Goal: Task Accomplishment & Management: Use online tool/utility

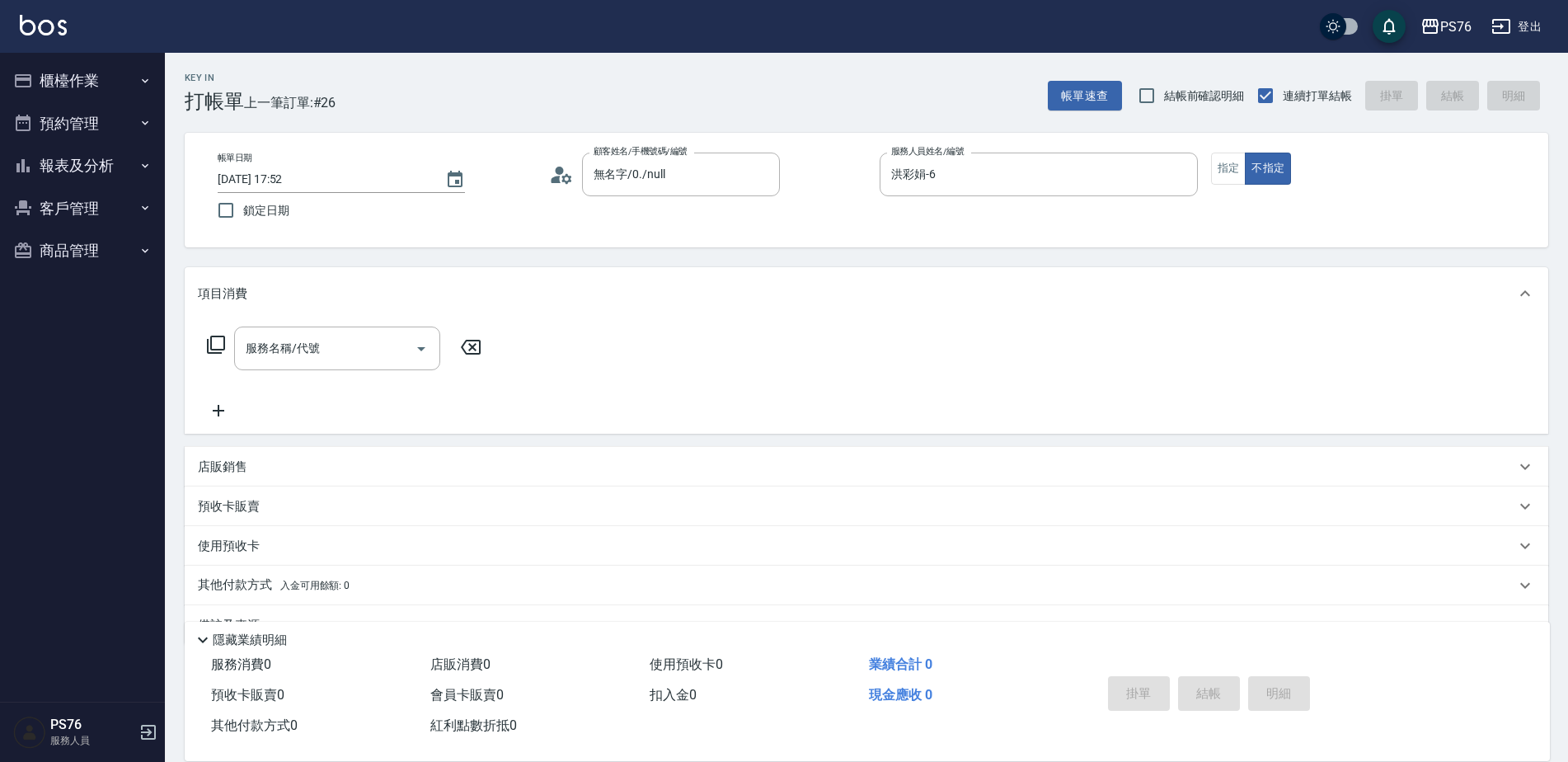
scroll to position [41, 0]
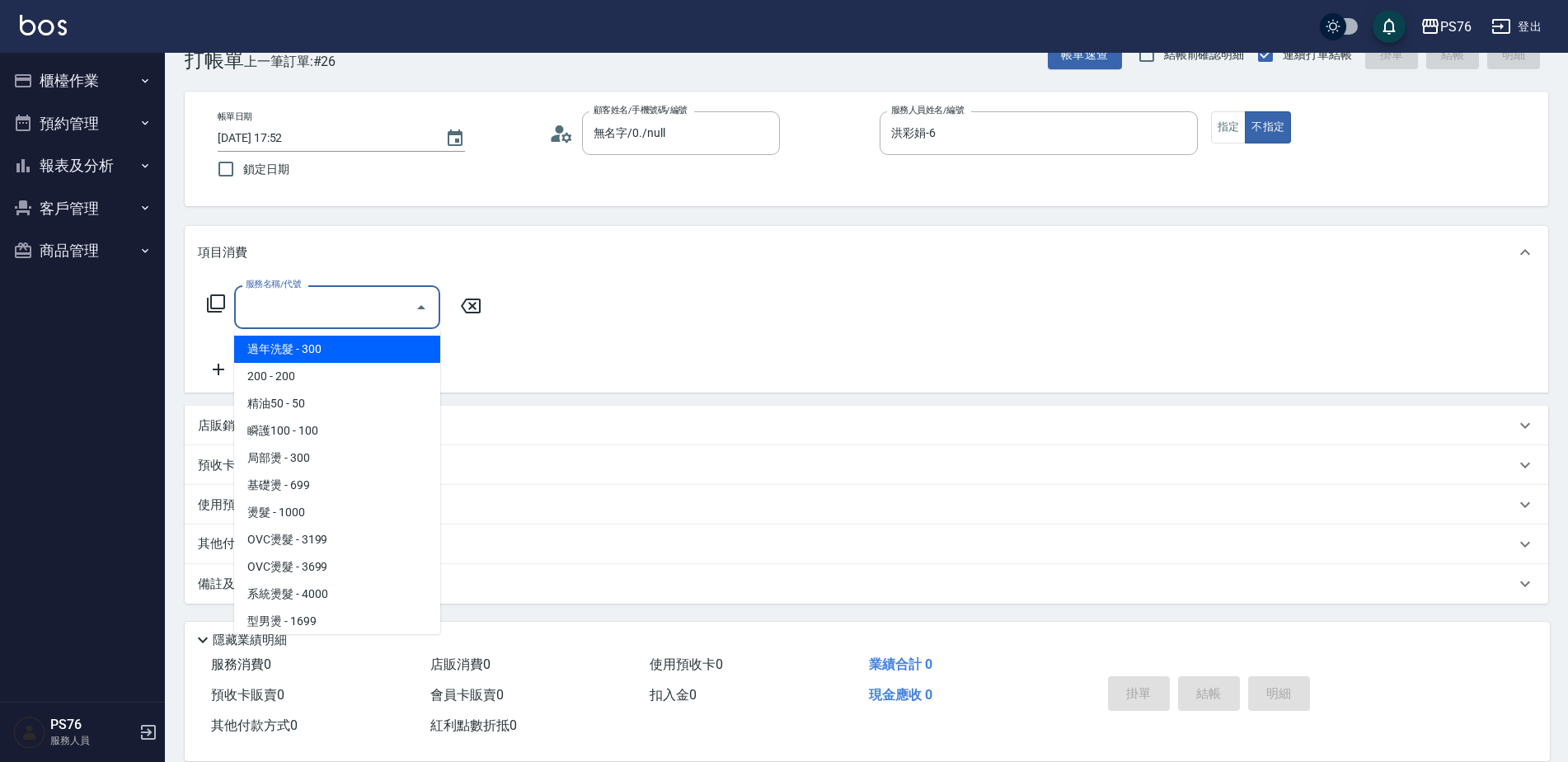
click at [282, 320] on input "服務名稱/代號" at bounding box center [325, 307] width 166 height 29
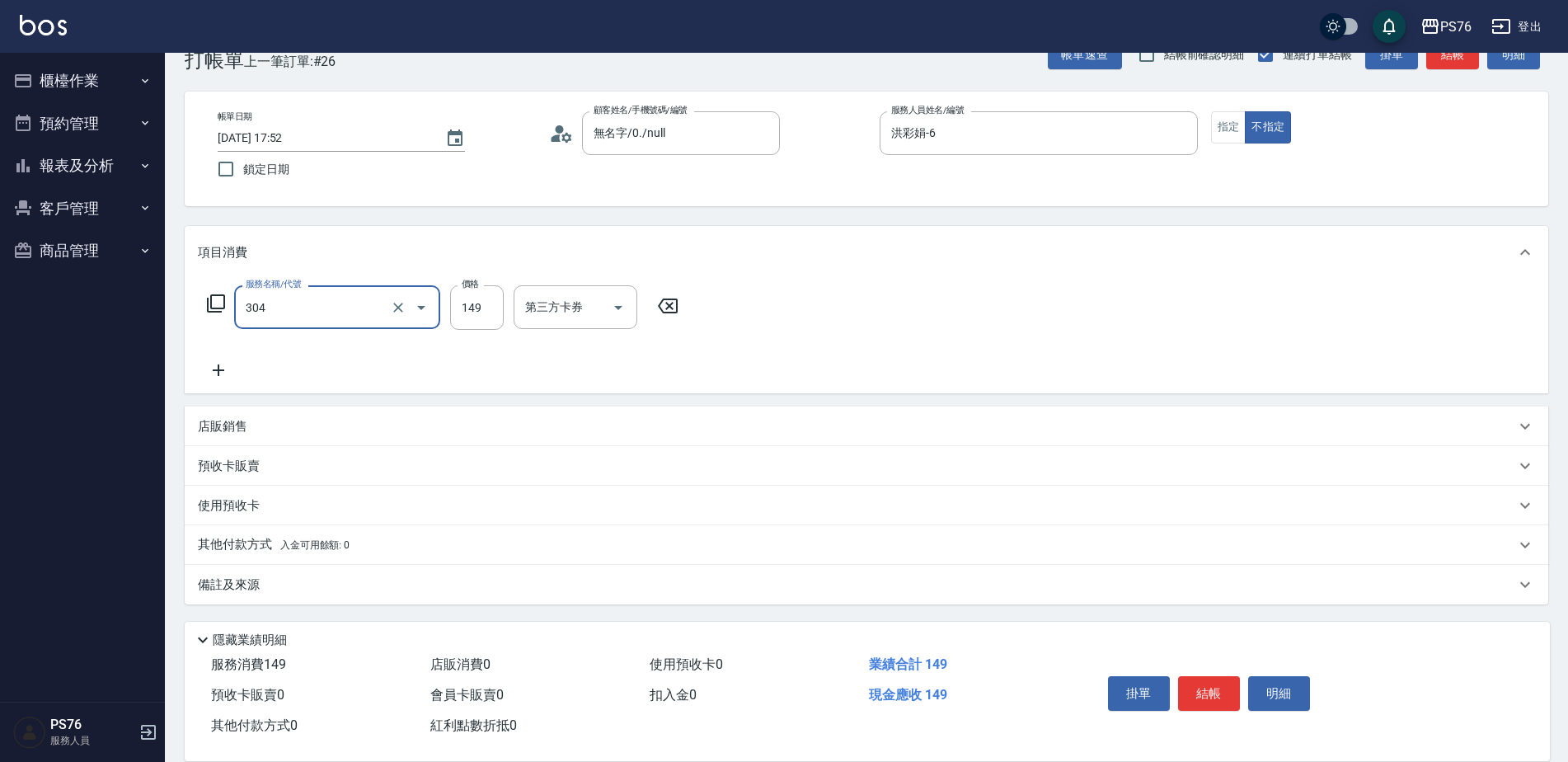
type input "剪髮(304)"
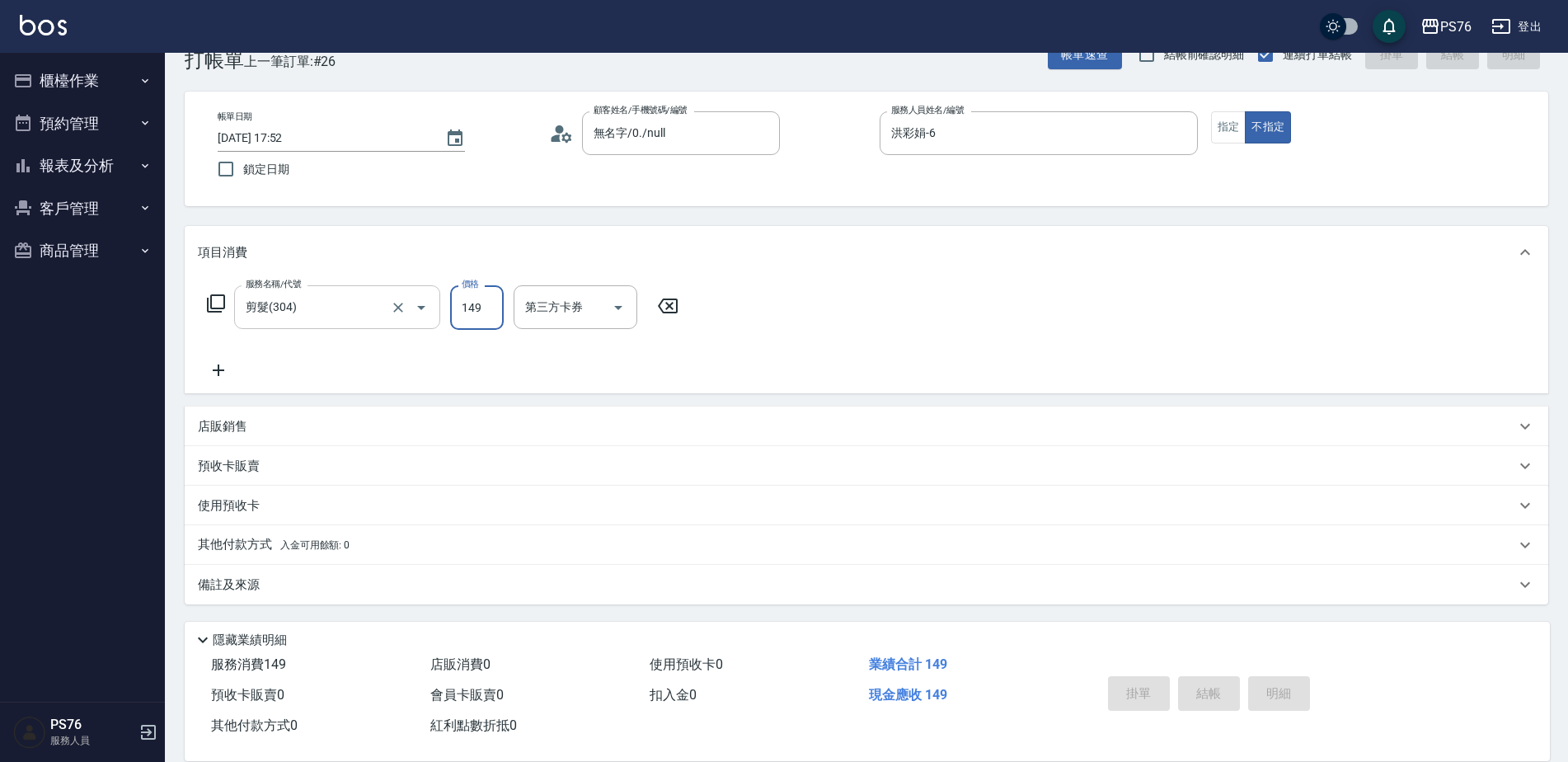
type input "2025/10/06 18:44"
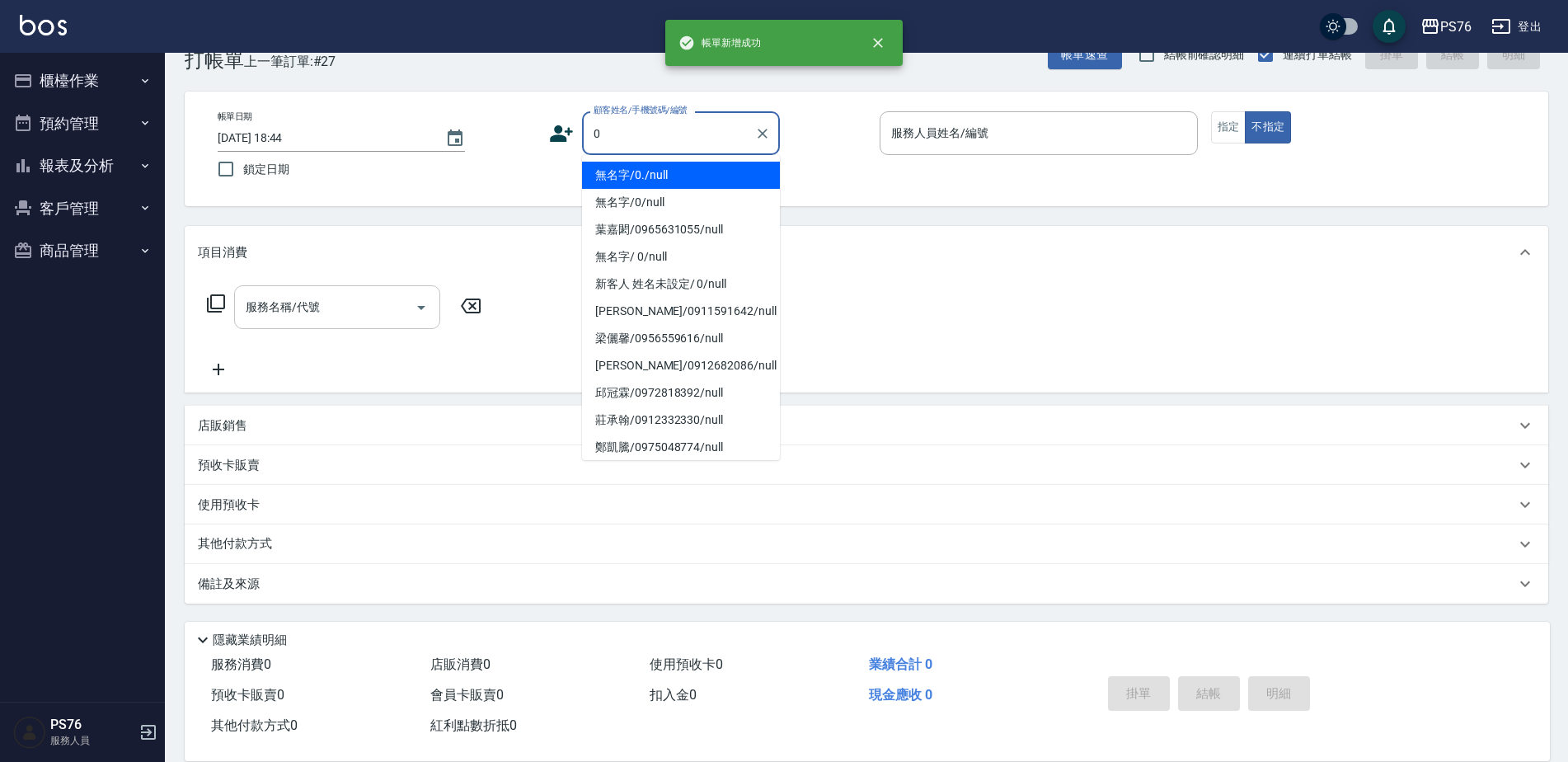
type input "無名字/0./null"
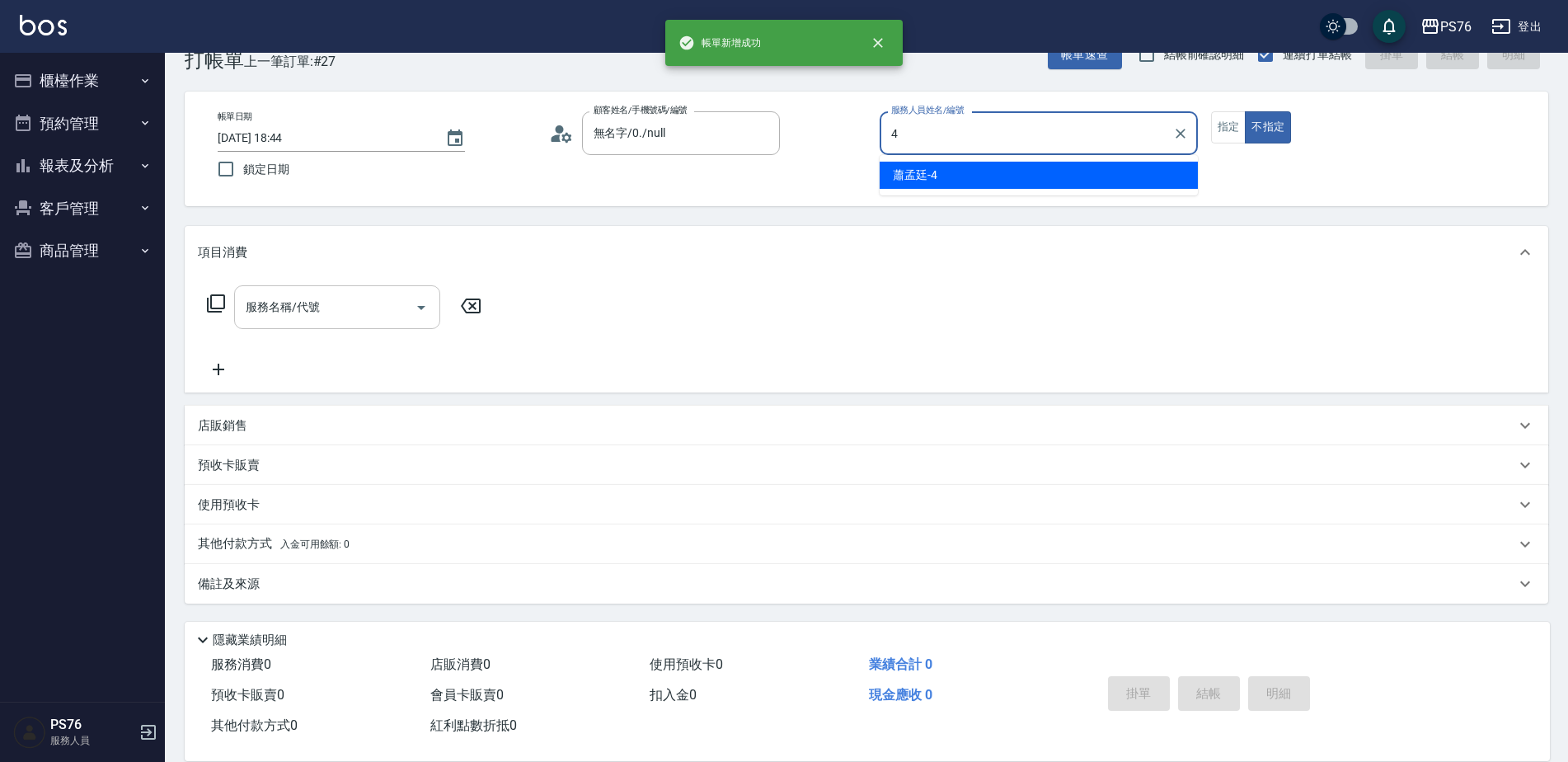
type input "蕭孟廷-4"
type button "false"
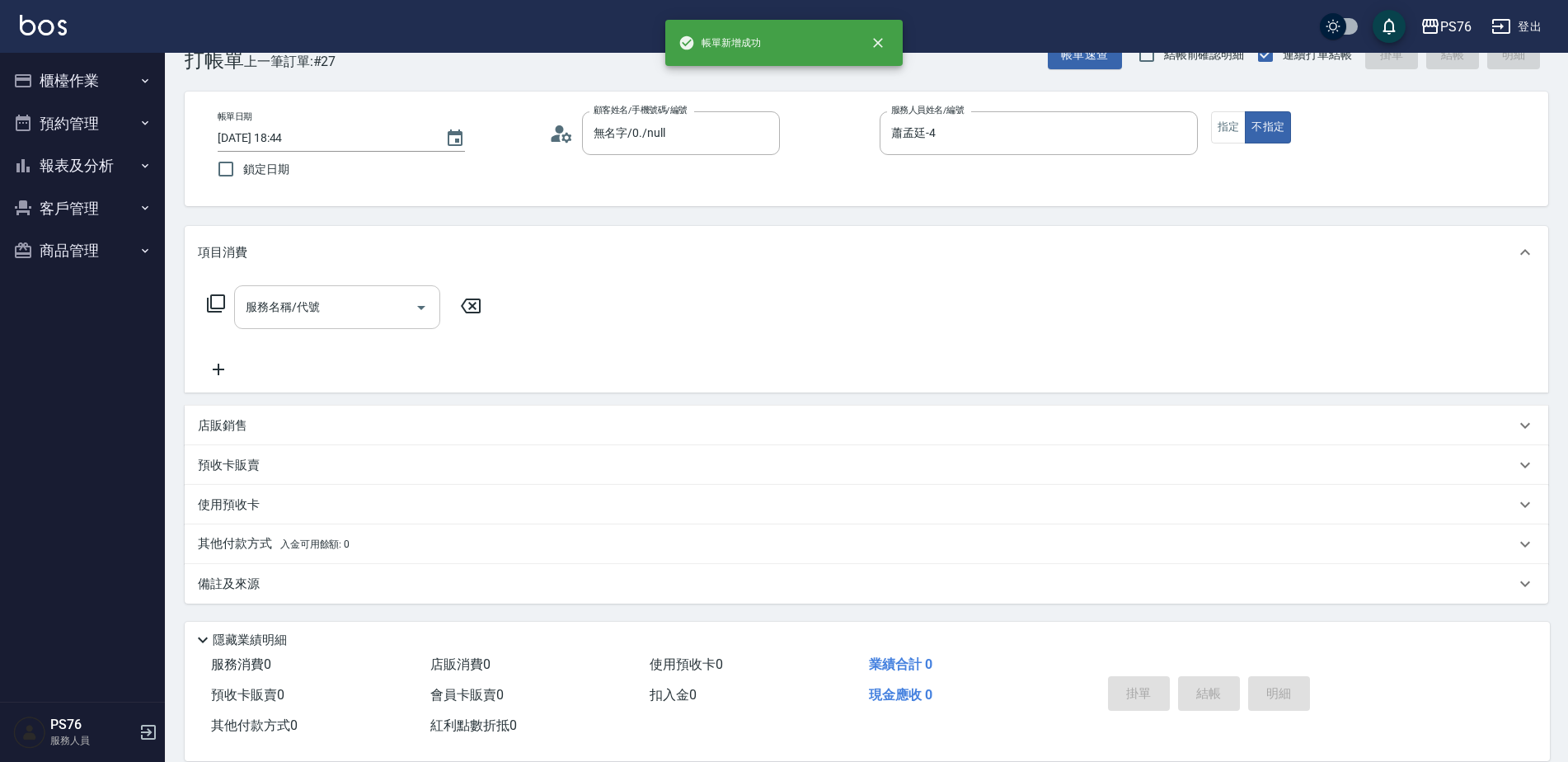
click at [282, 320] on input "服務名稱/代號" at bounding box center [325, 307] width 166 height 29
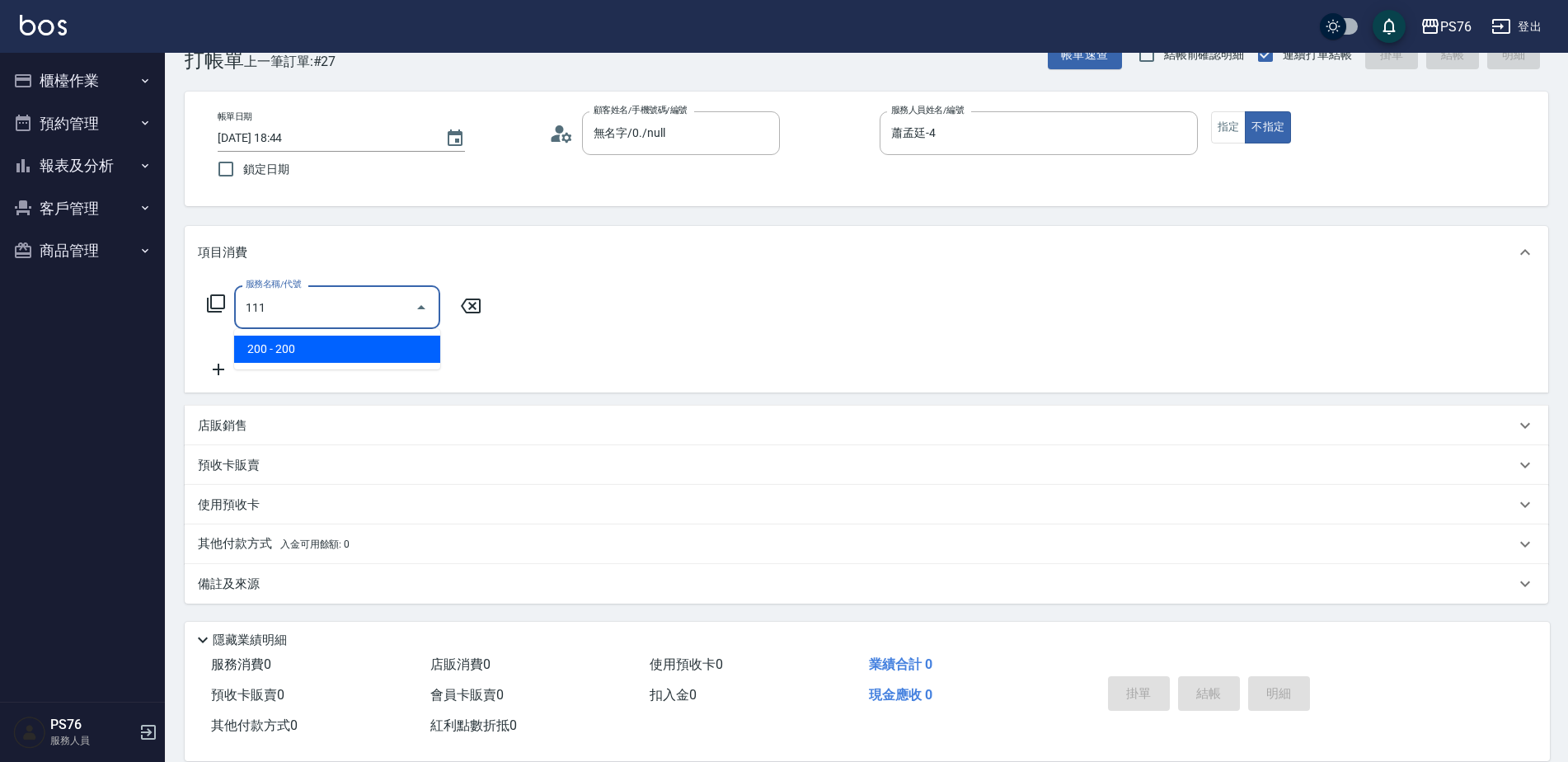
type input "200(111)"
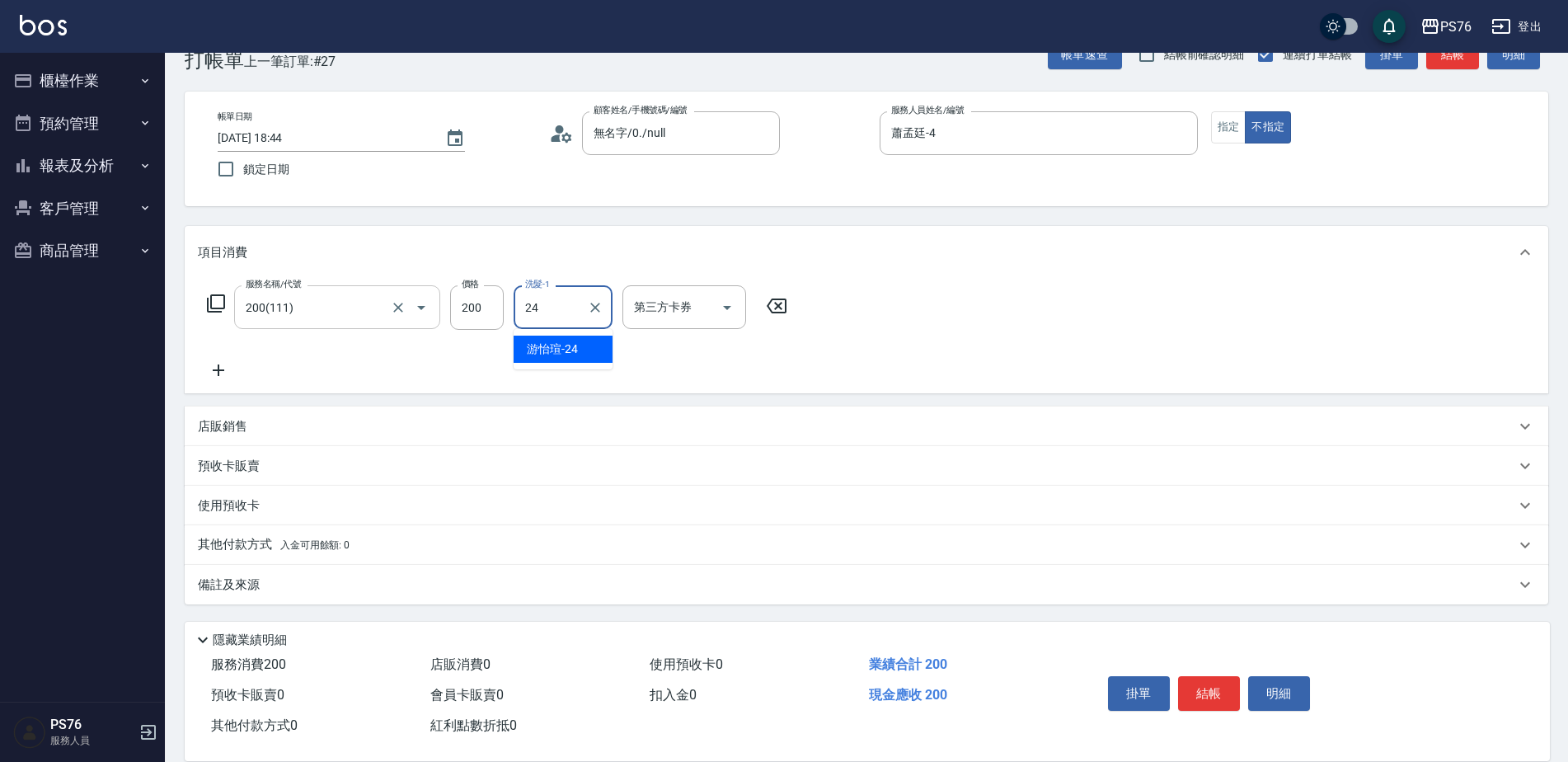
type input "游怡瑄-24"
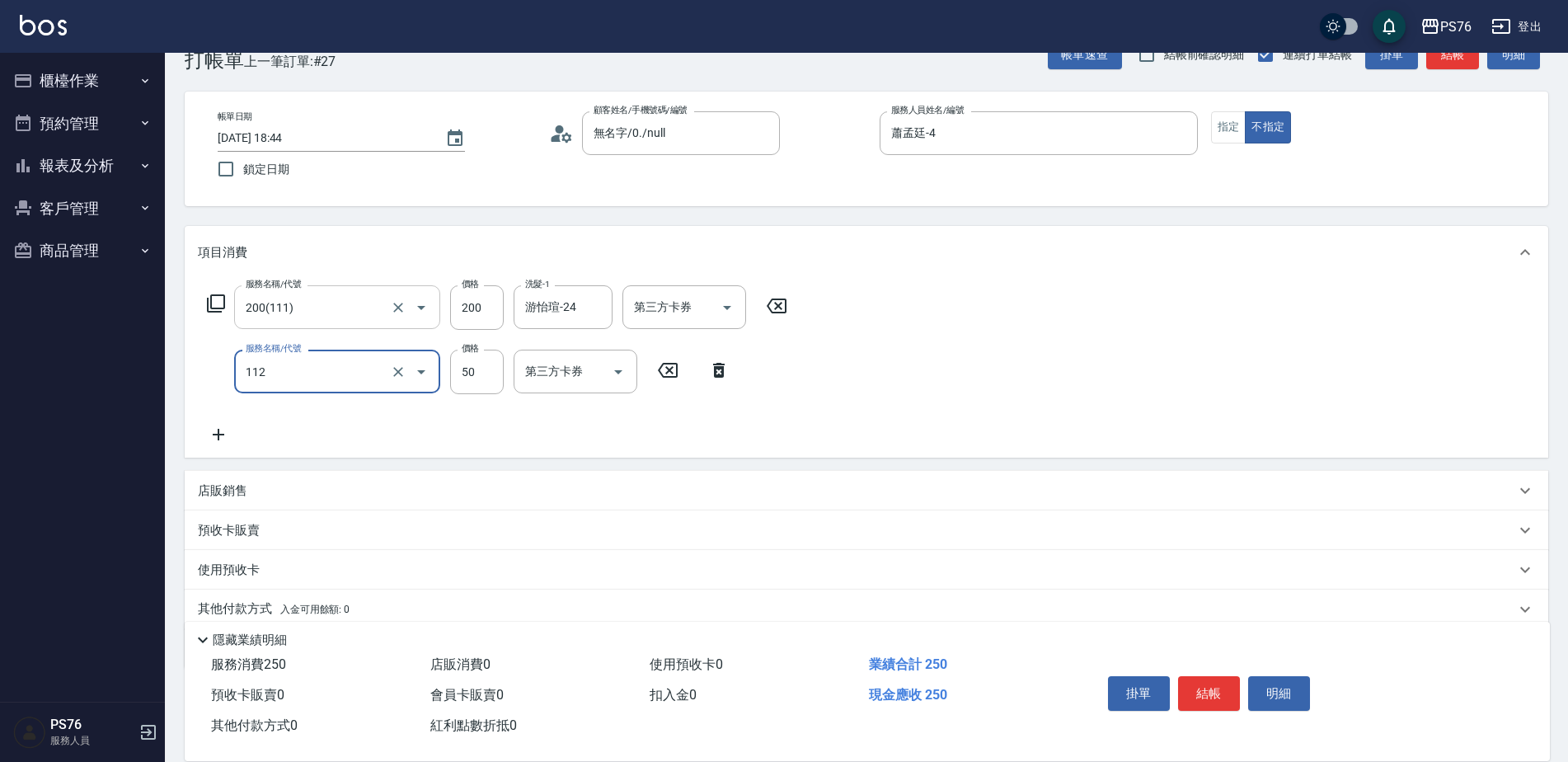
type input "精油50(112)"
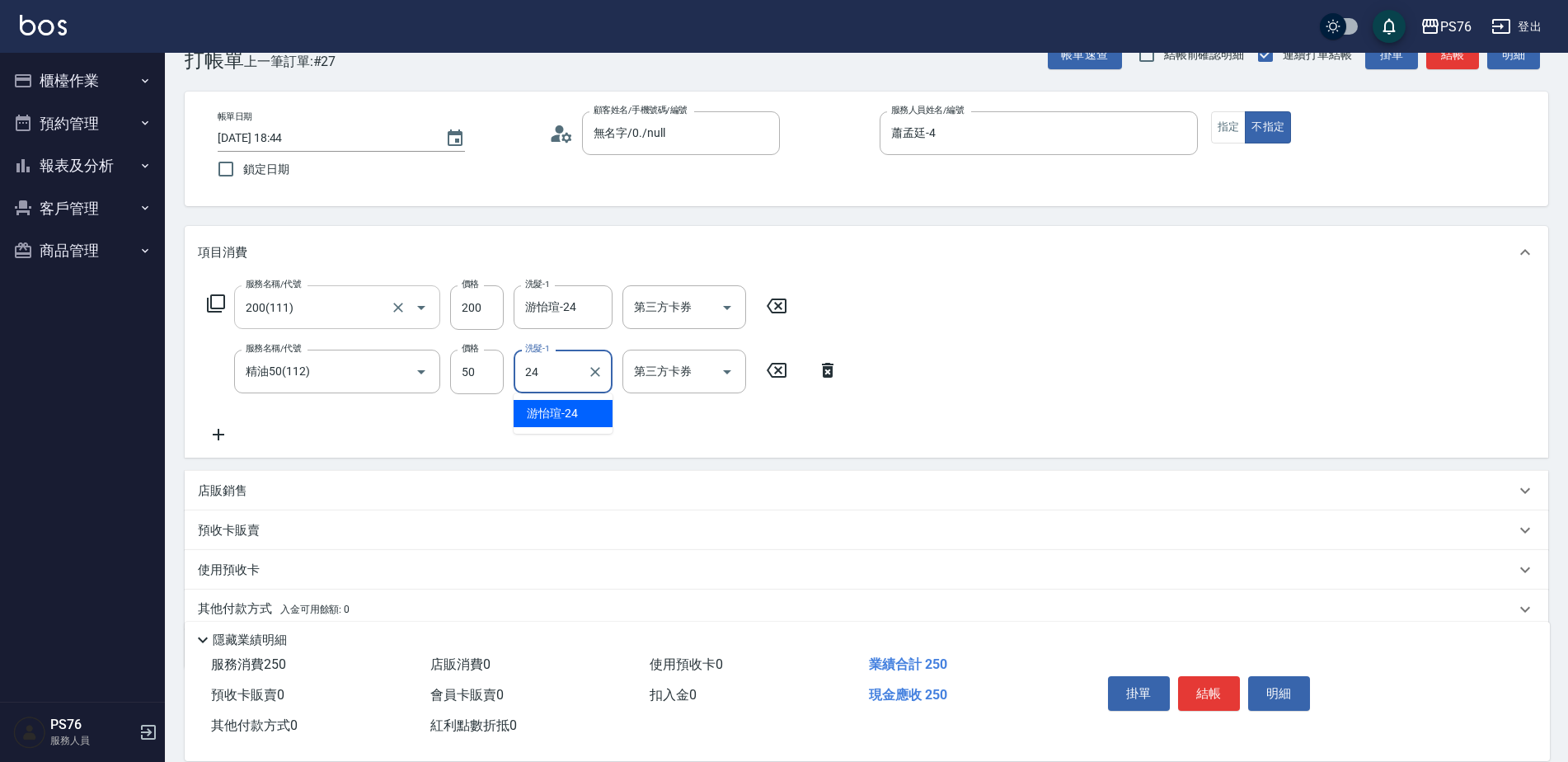
type input "游怡瑄-24"
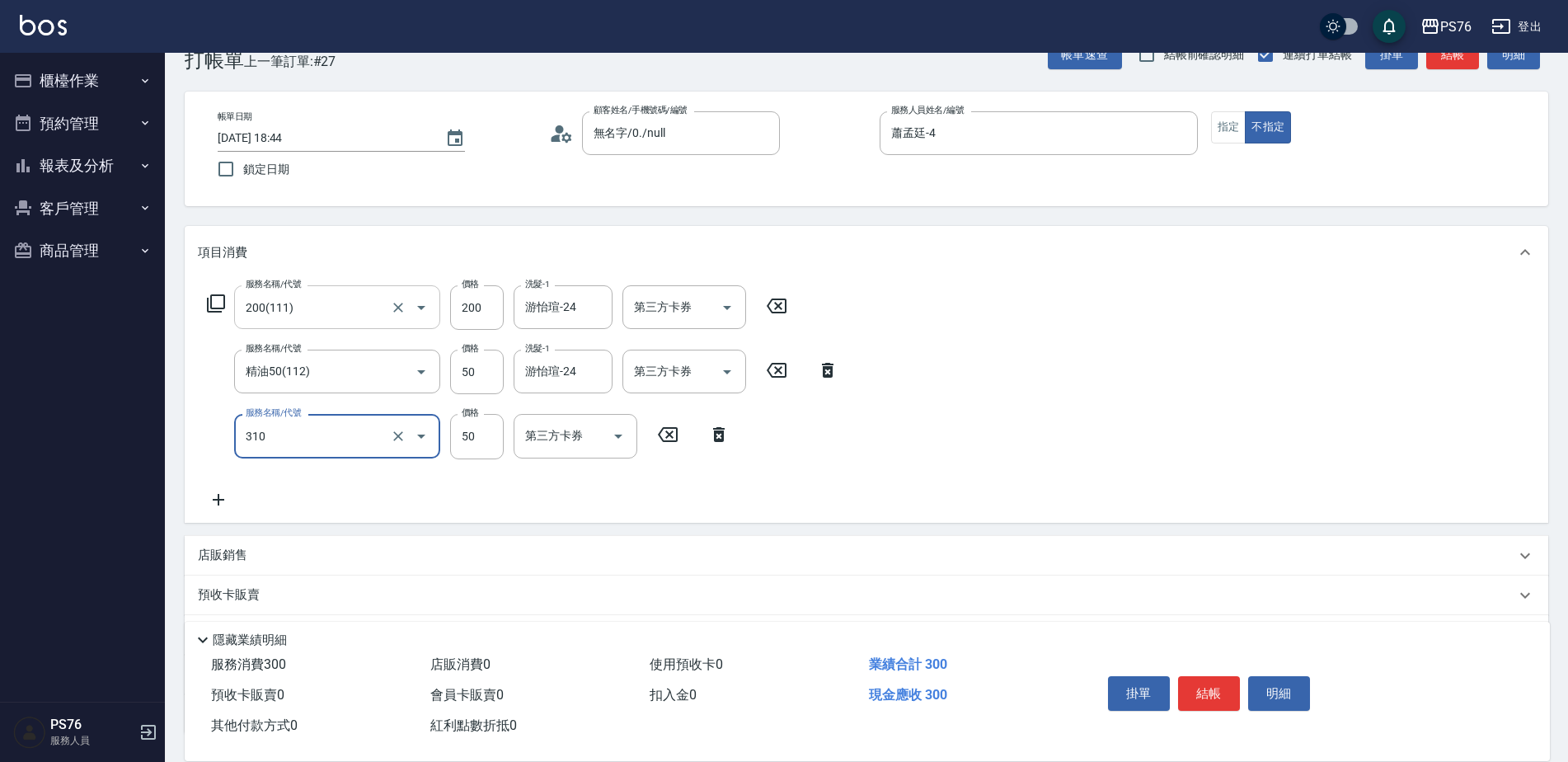
type input "剪瀏海(310)"
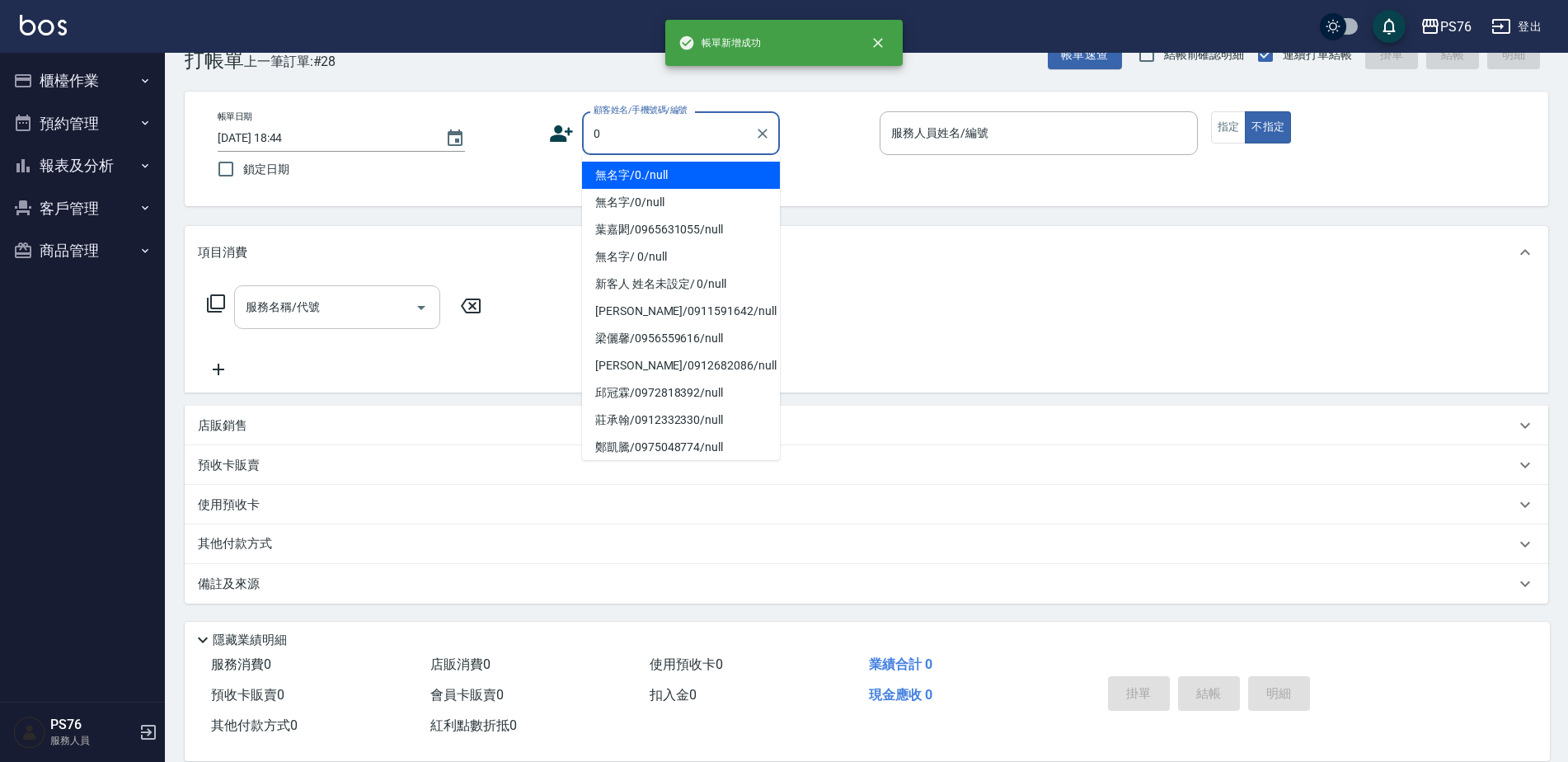
type input "無名字/0./null"
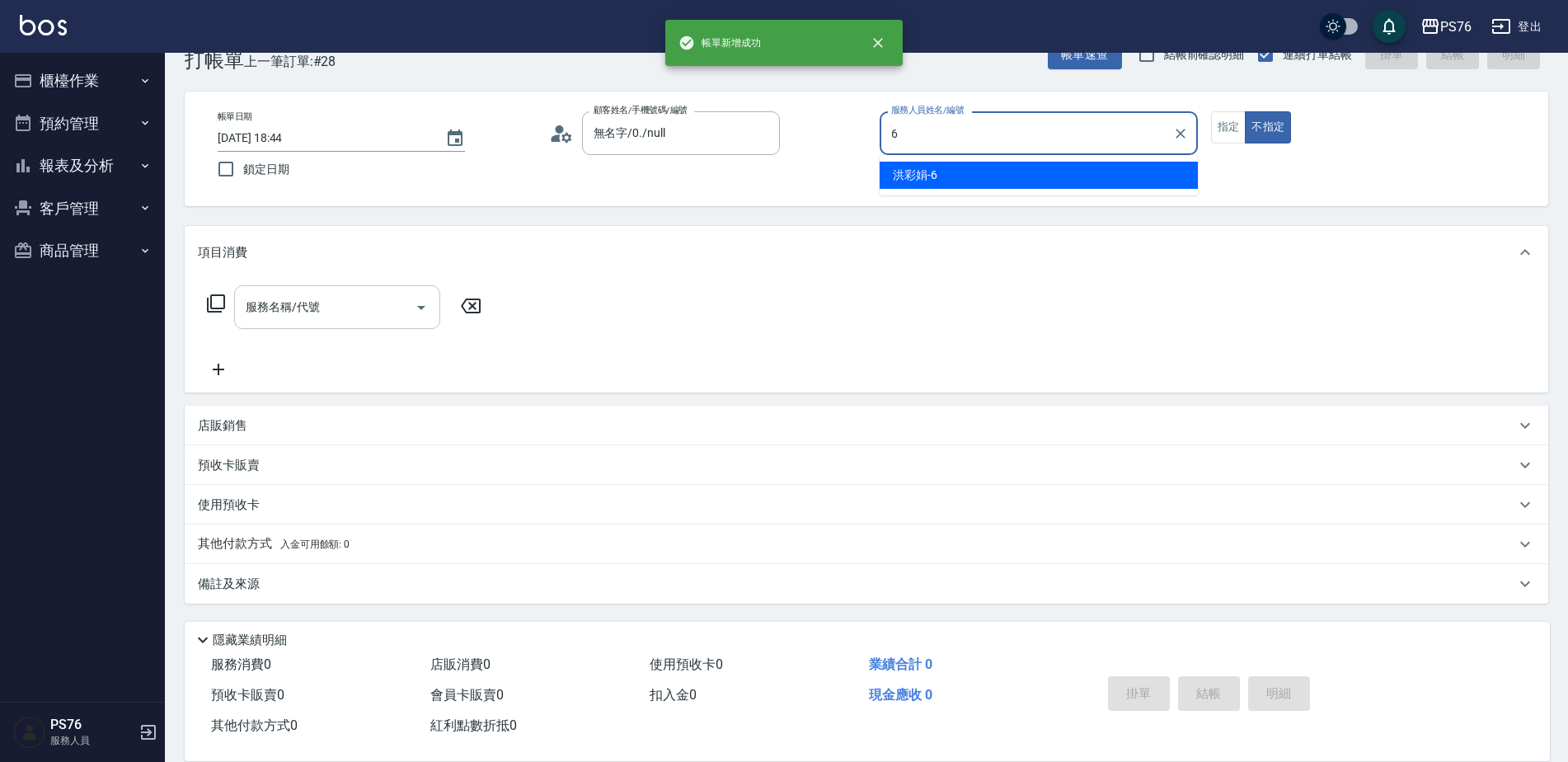
type input "洪彩娟-6"
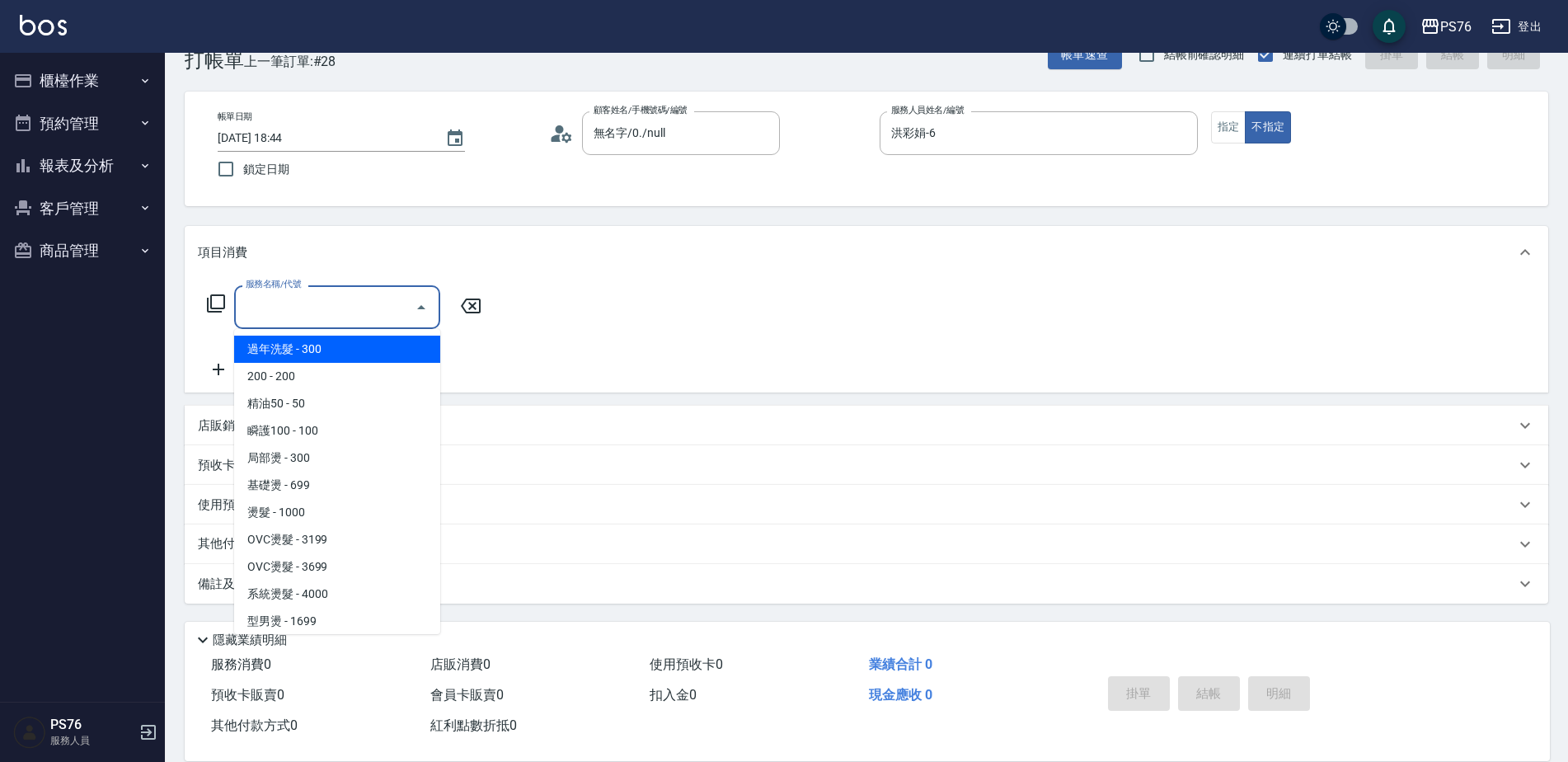
click at [282, 320] on input "服務名稱/代號" at bounding box center [325, 307] width 166 height 29
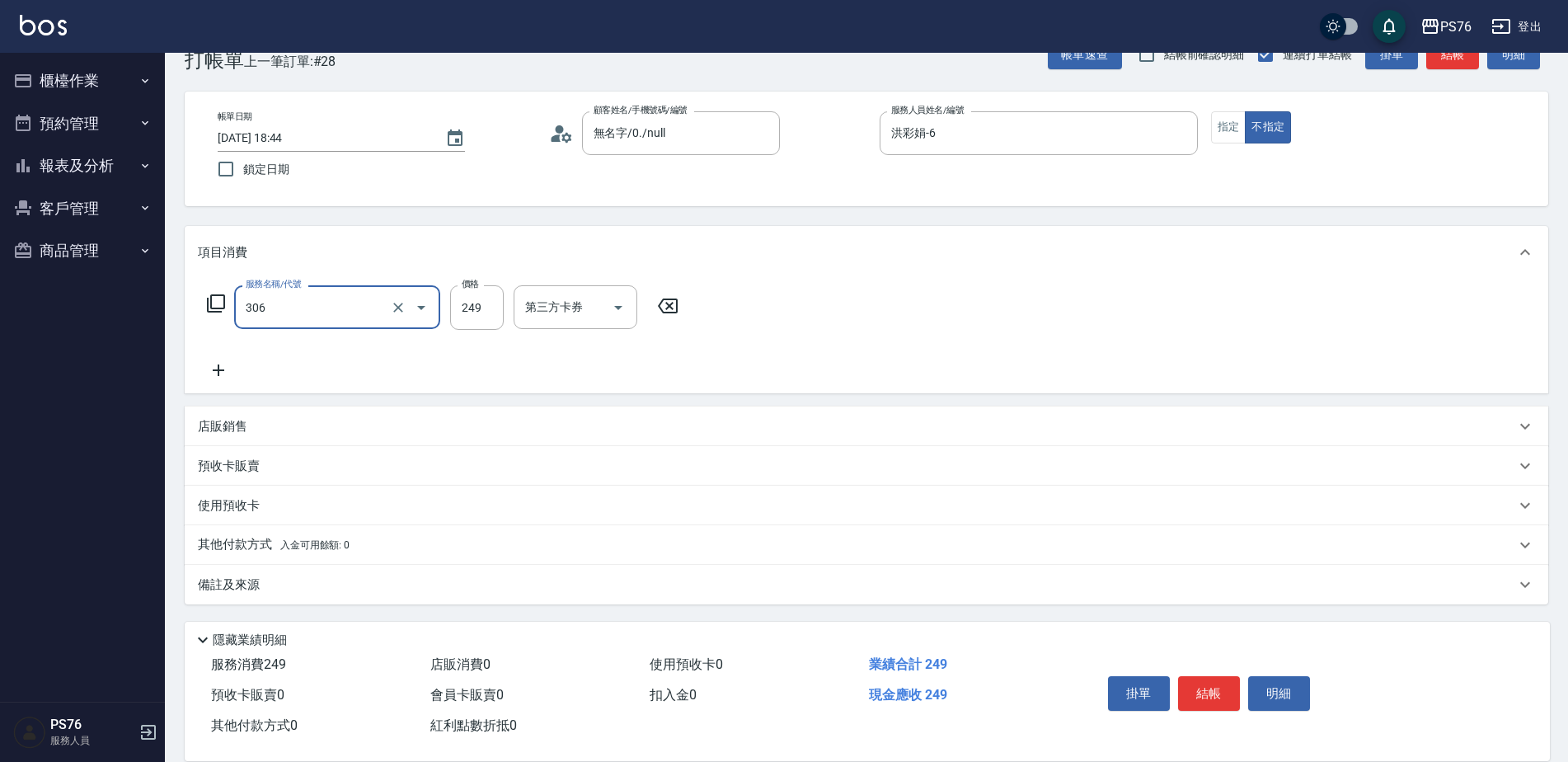
type input "剪髮(306)"
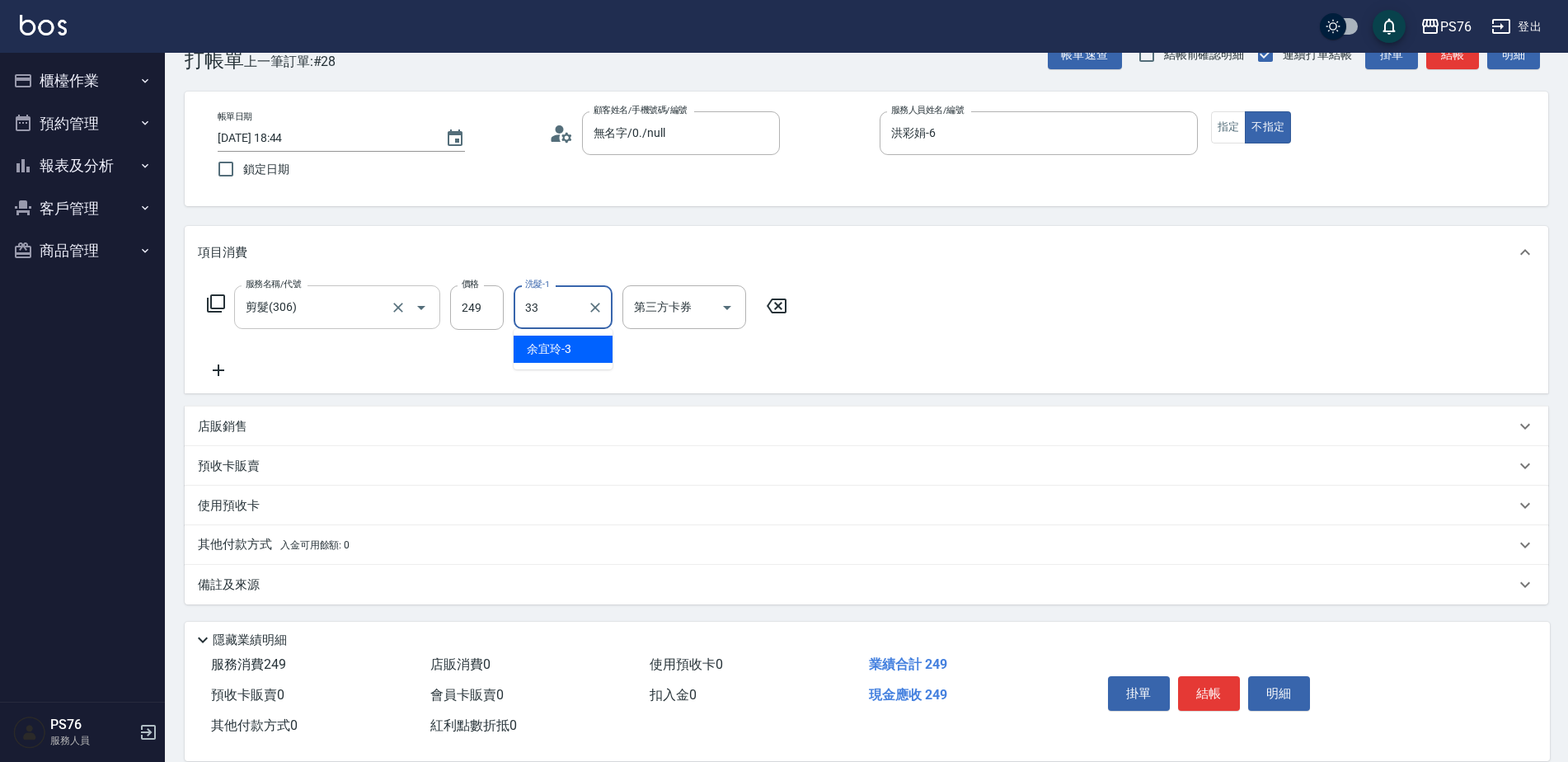
type input "李宇喬-33"
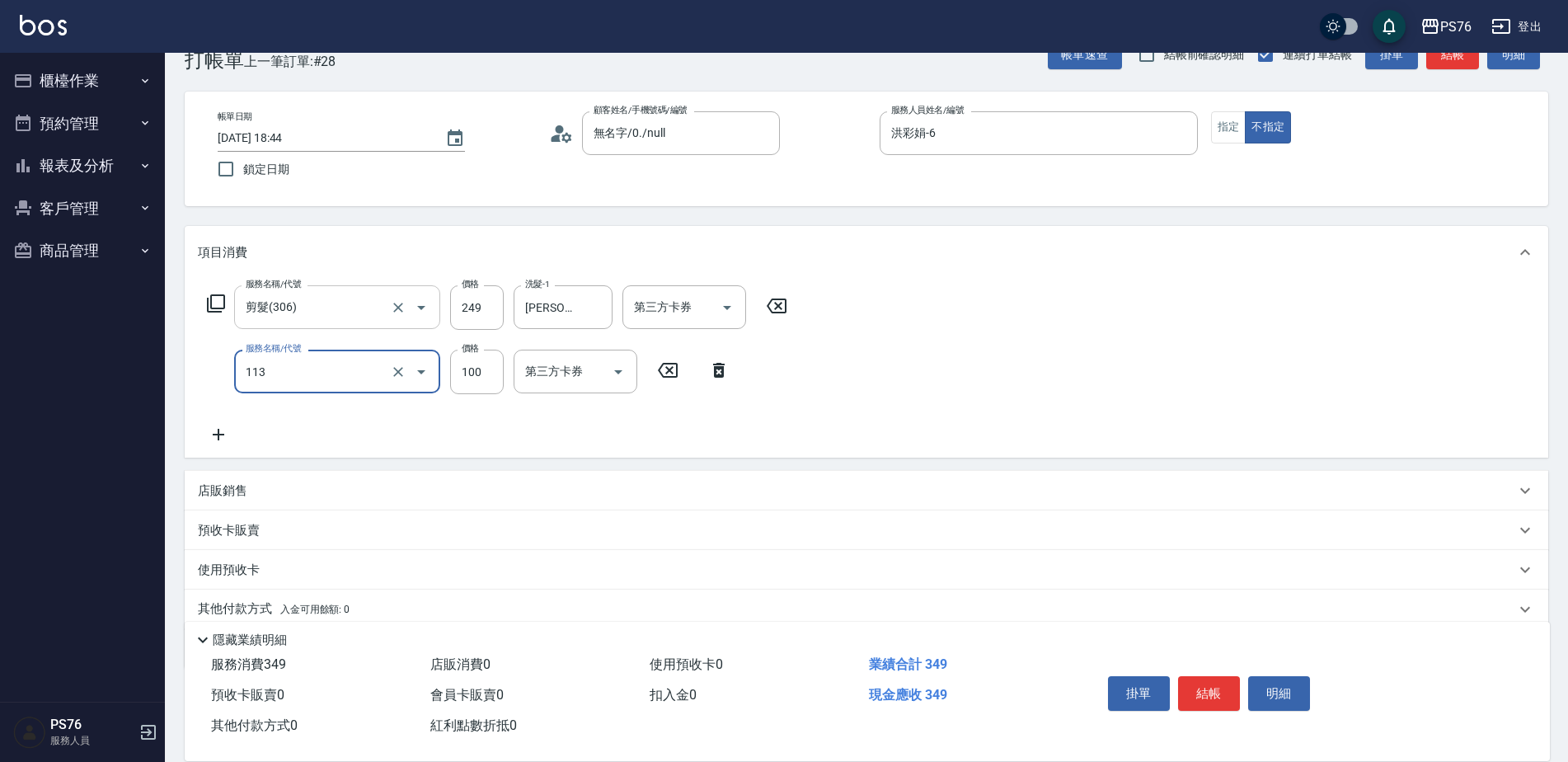
type input "瞬護100(113)"
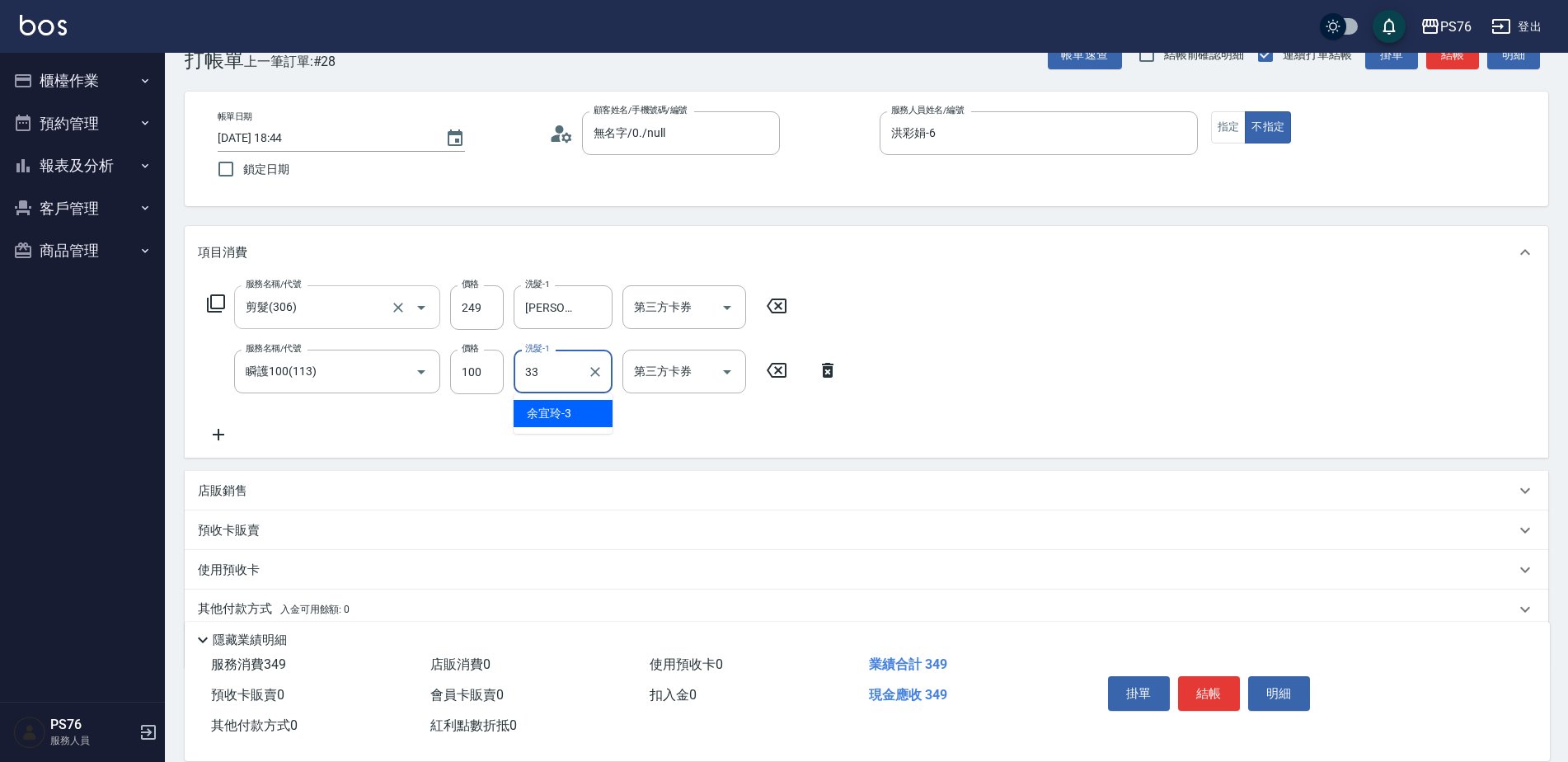
type input "李宇喬-33"
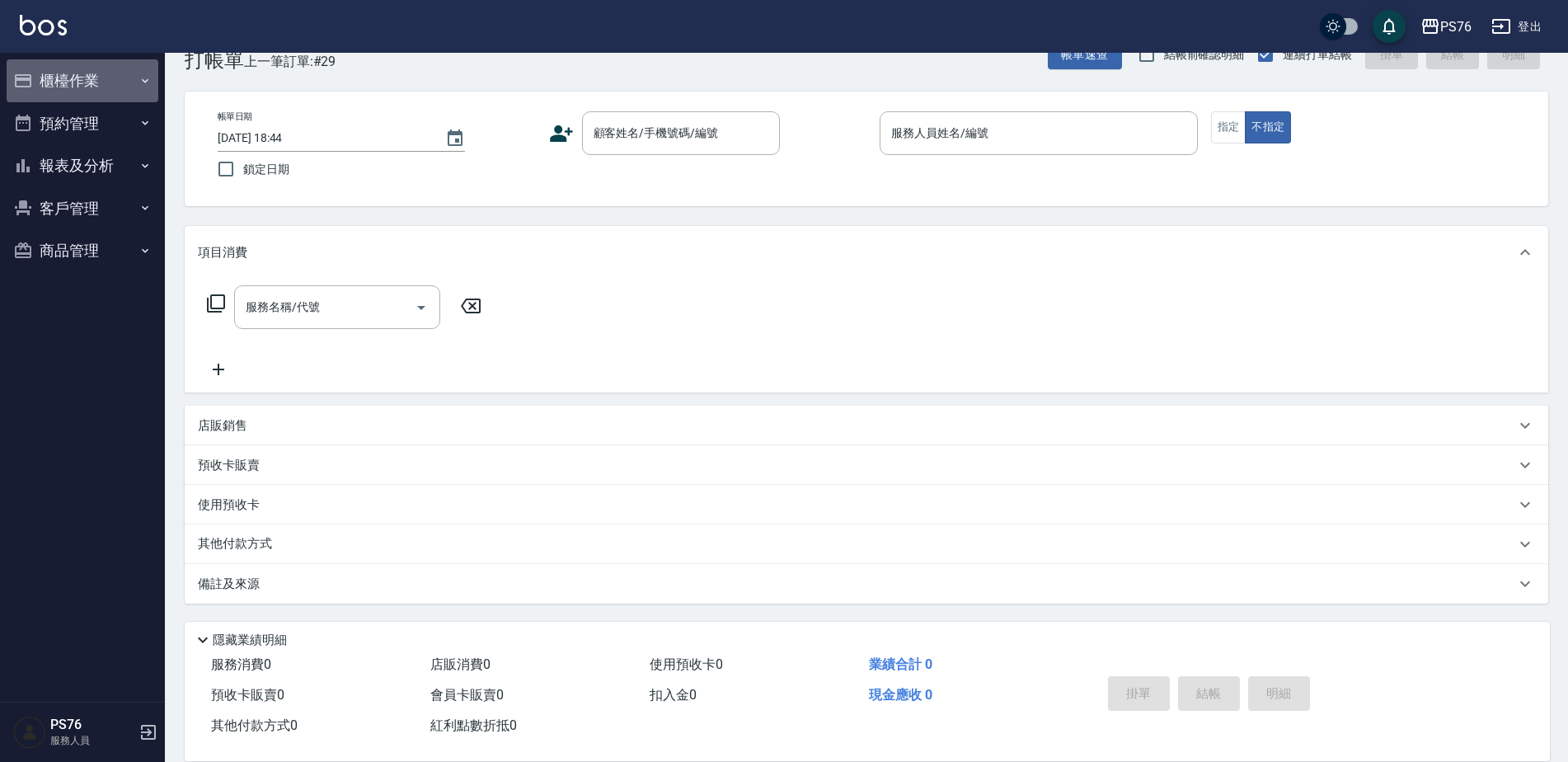
click at [102, 90] on button "櫃檯作業" at bounding box center [82, 80] width 152 height 43
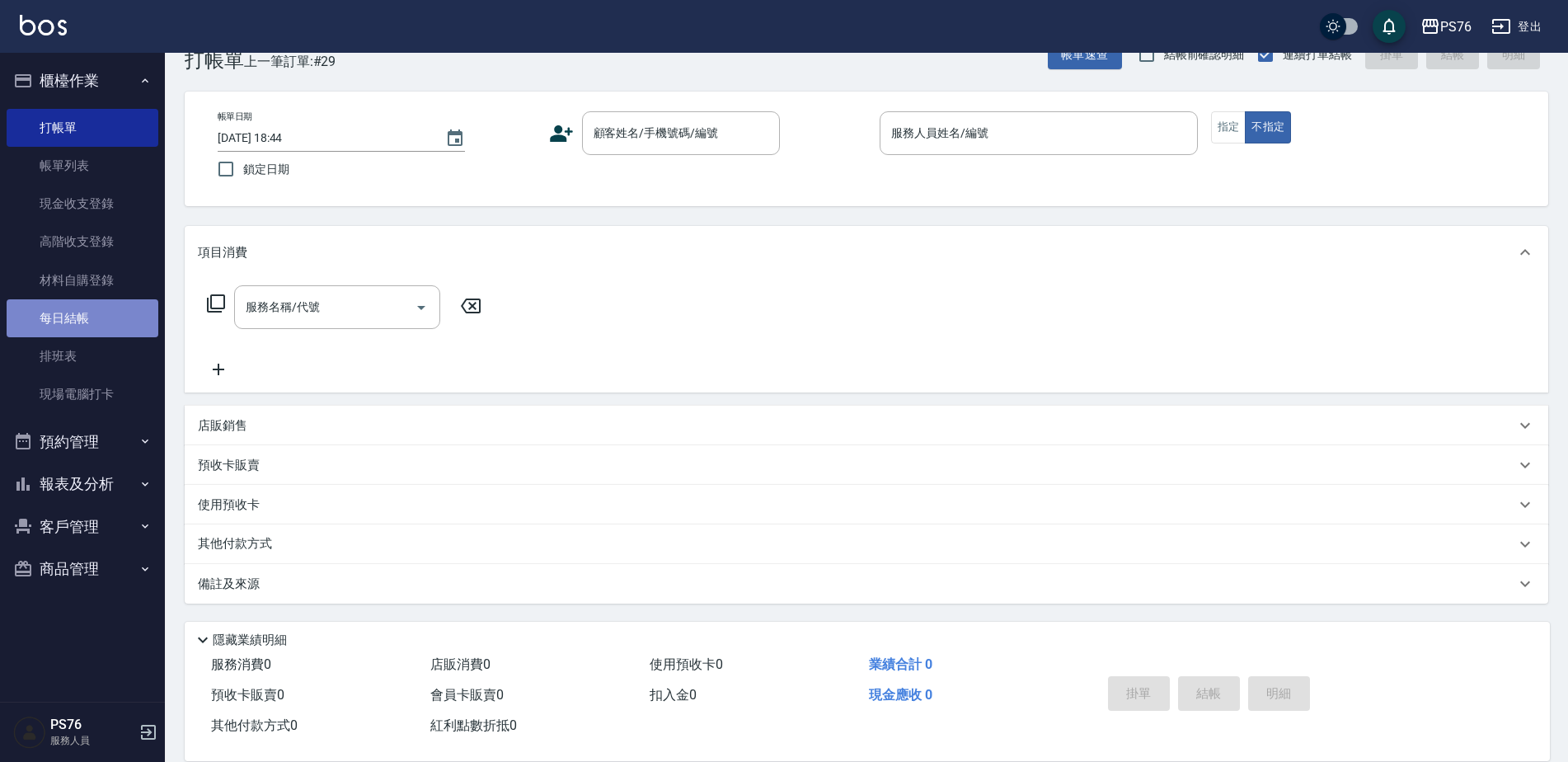
click at [91, 319] on link "每日結帳" at bounding box center [82, 318] width 152 height 38
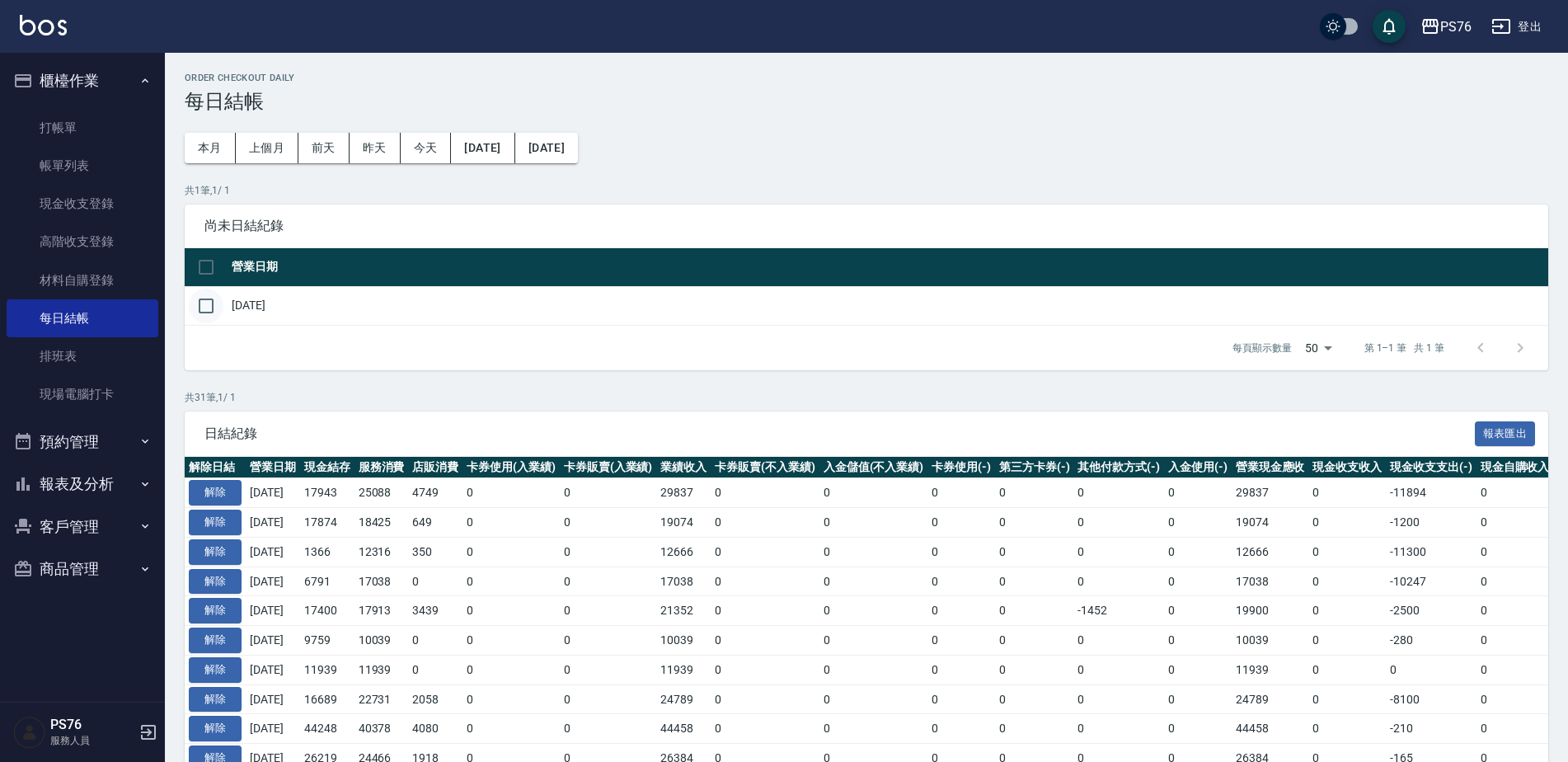
click at [205, 309] on input "checkbox" at bounding box center [206, 306] width 35 height 35
checkbox input "true"
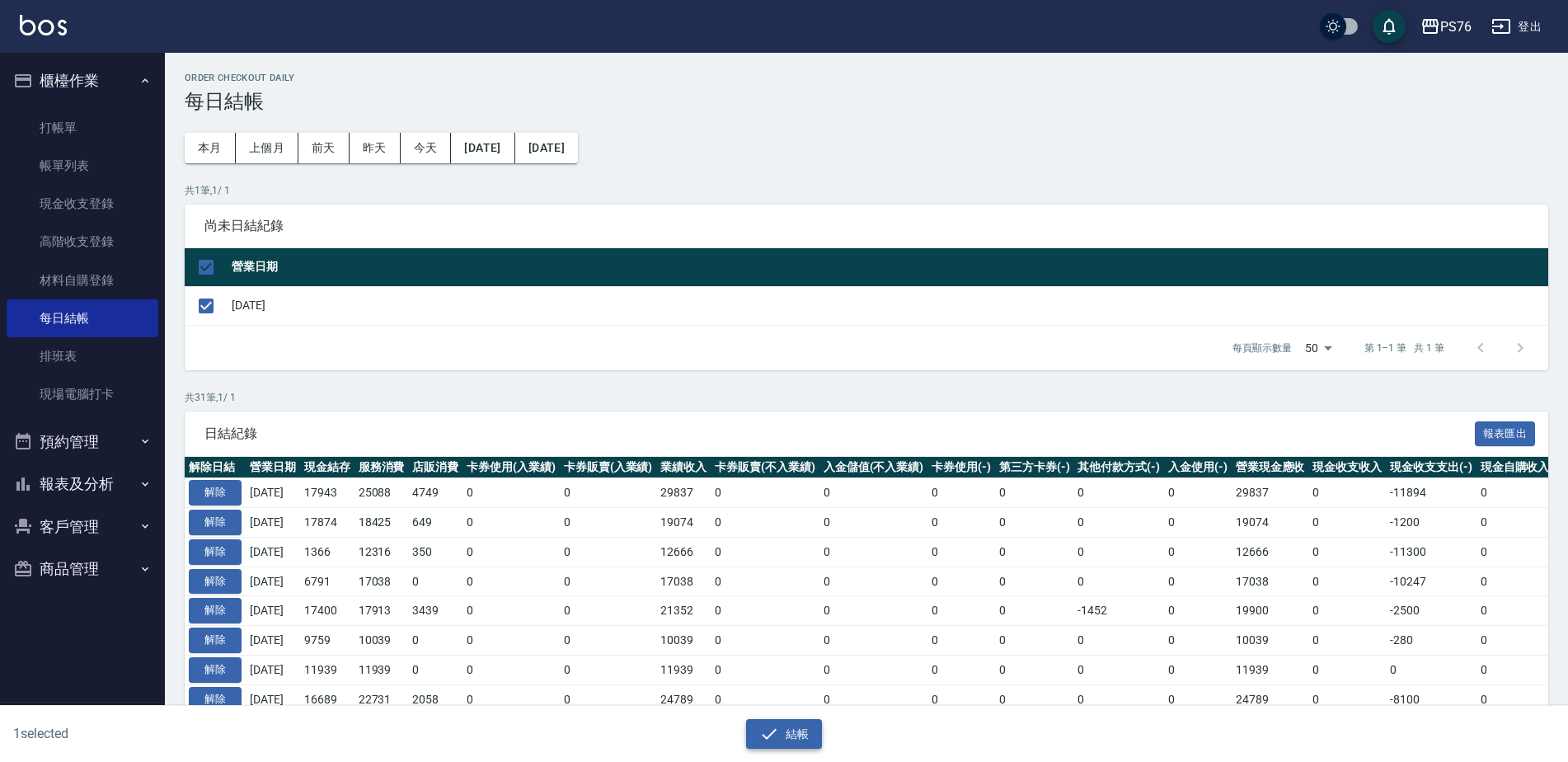
click at [778, 724] on icon "button" at bounding box center [770, 734] width 20 height 20
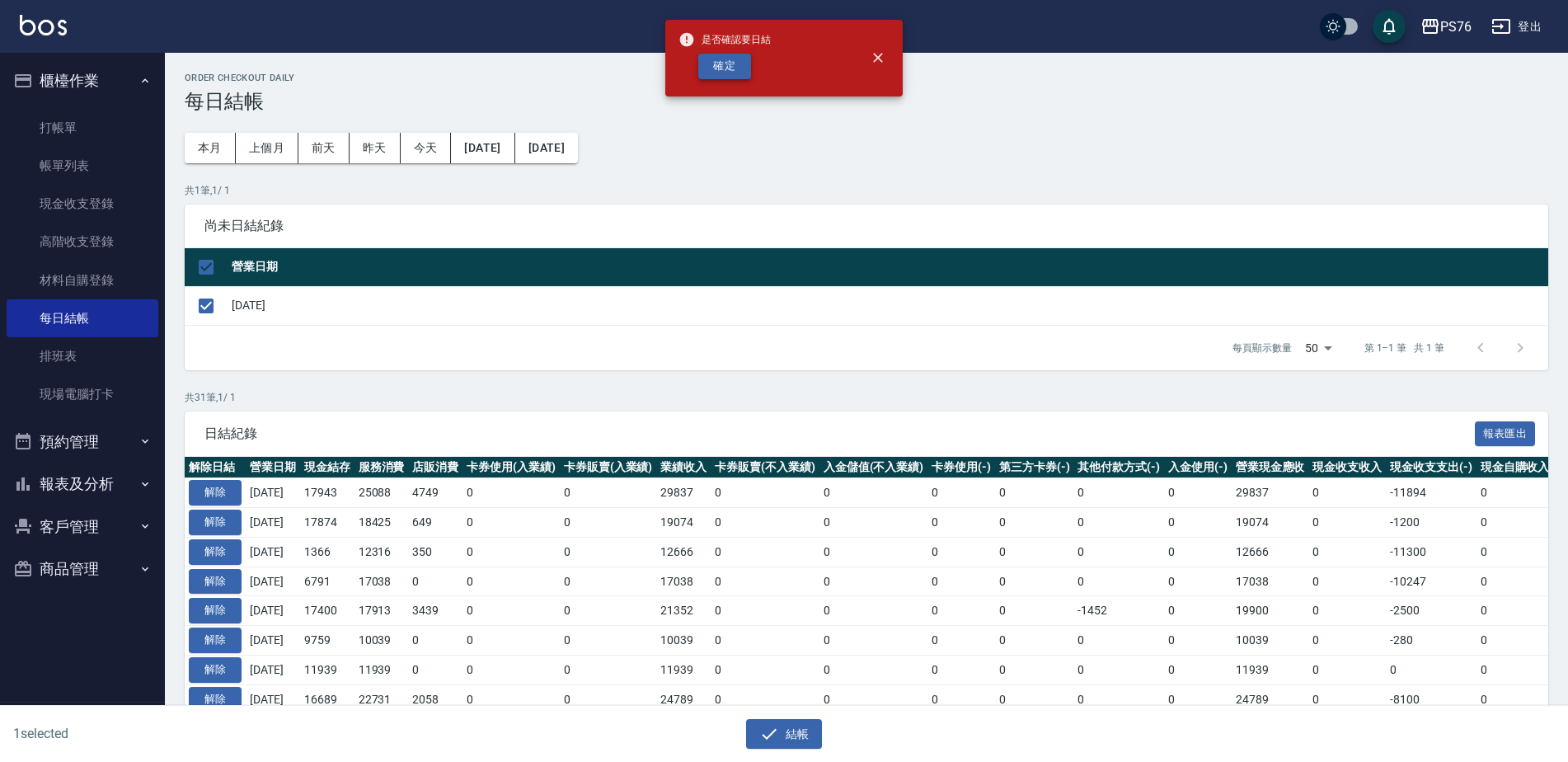
click at [718, 79] on button "確定" at bounding box center [724, 66] width 53 height 26
checkbox input "false"
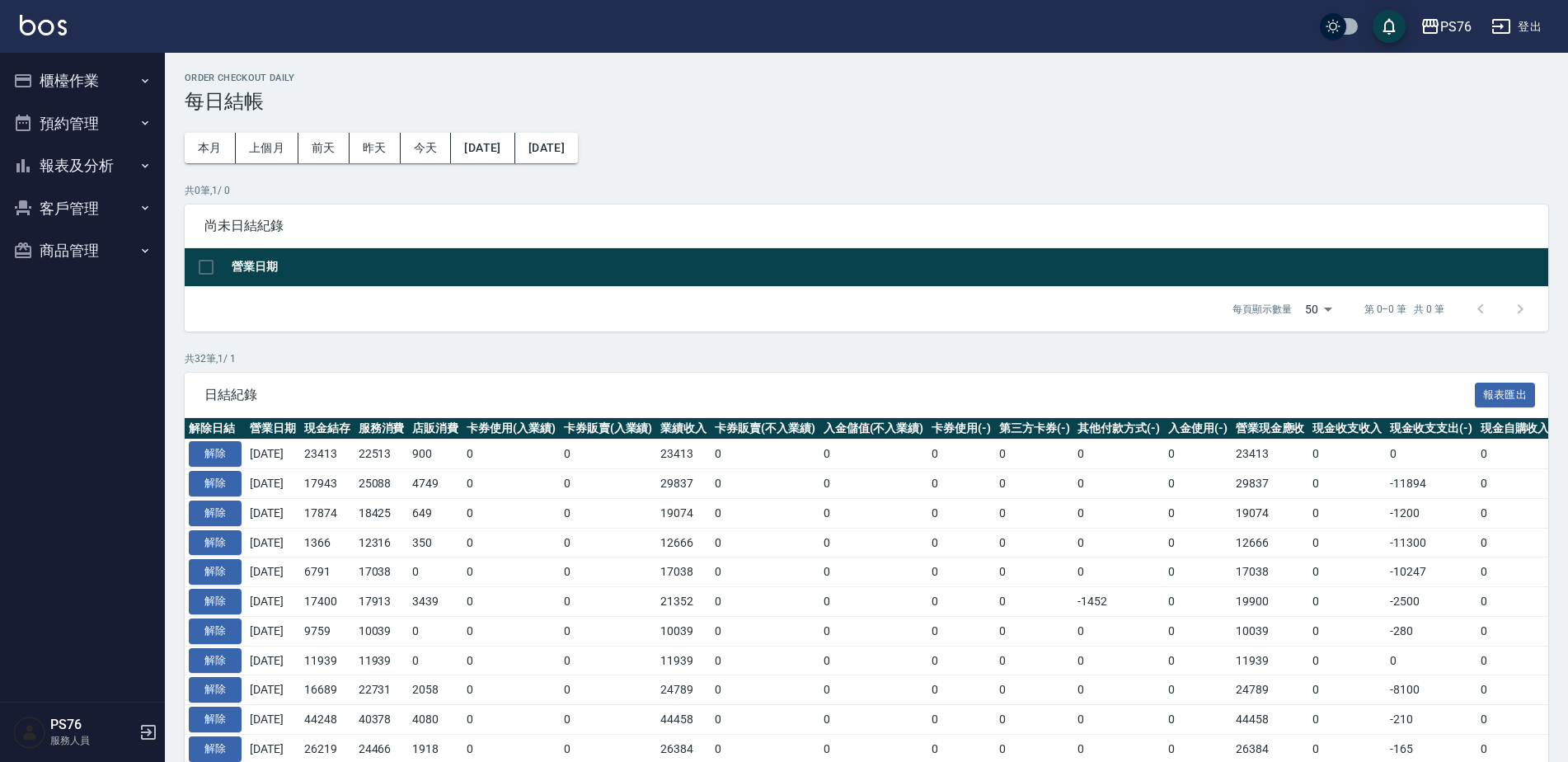
drag, startPoint x: 103, startPoint y: 157, endPoint x: 105, endPoint y: 167, distance: 10.2
click at [104, 157] on button "報表及分析" at bounding box center [82, 165] width 152 height 43
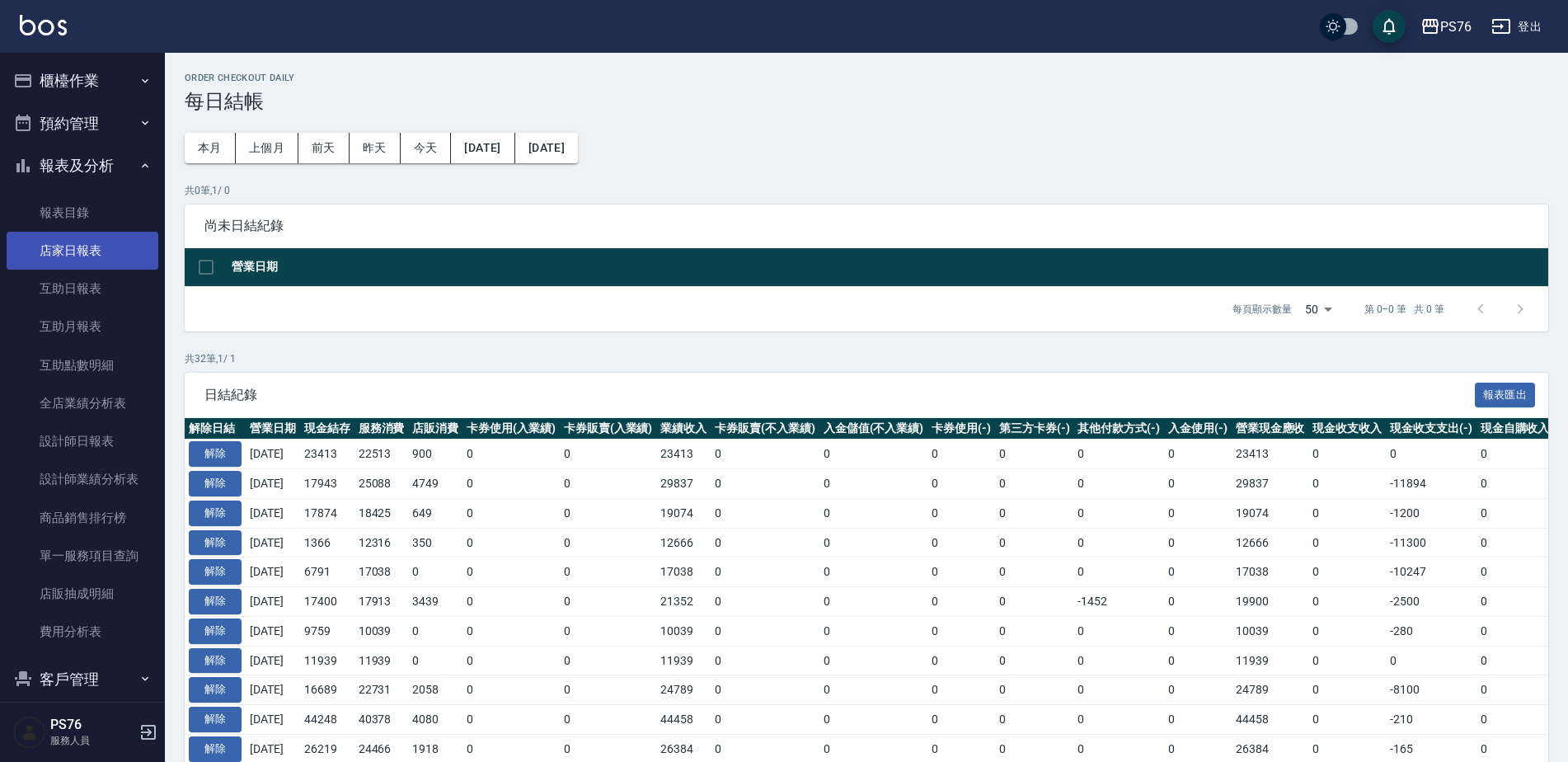
click at [103, 248] on link "店家日報表" at bounding box center [82, 250] width 152 height 38
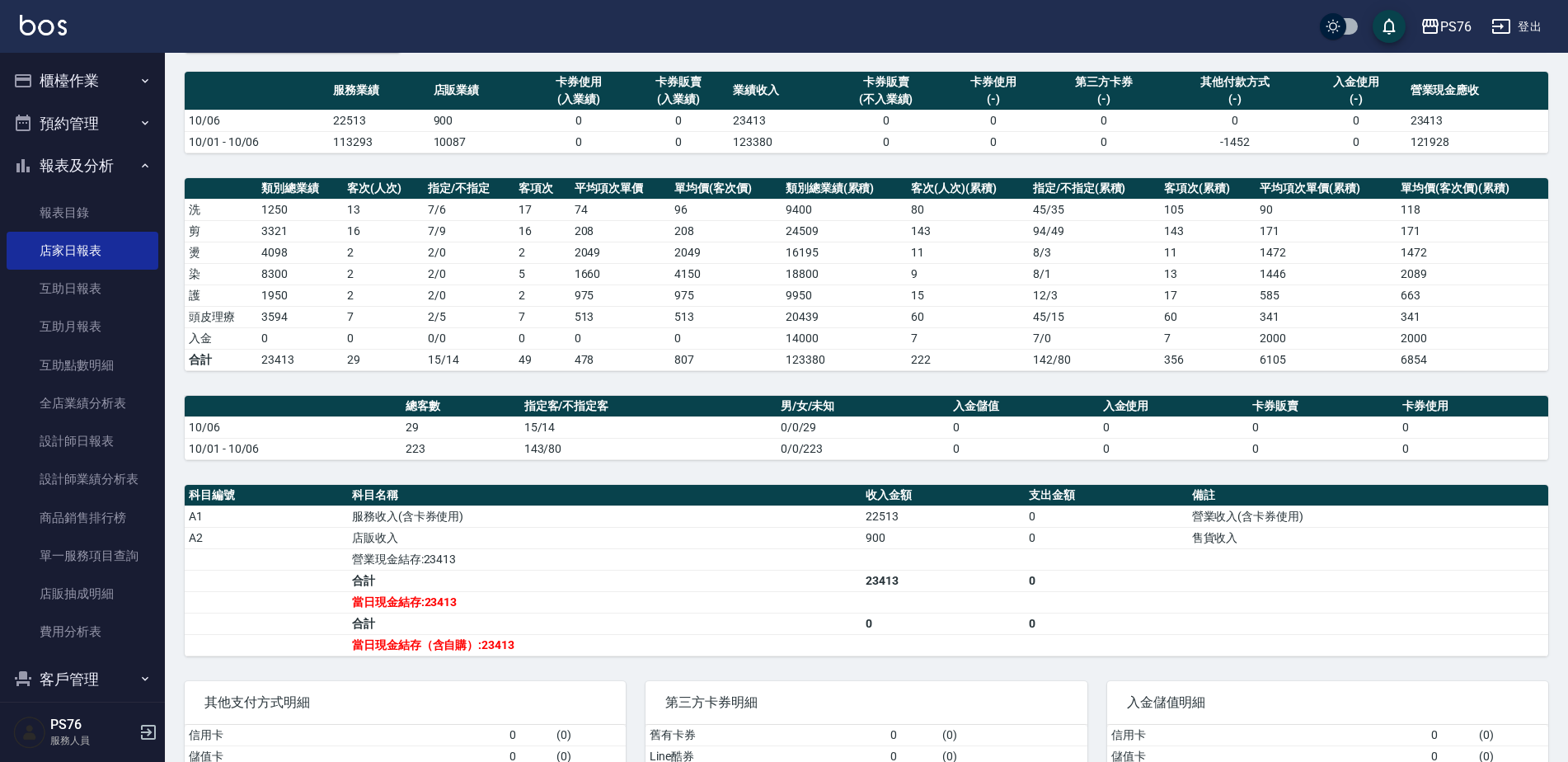
scroll to position [82, 0]
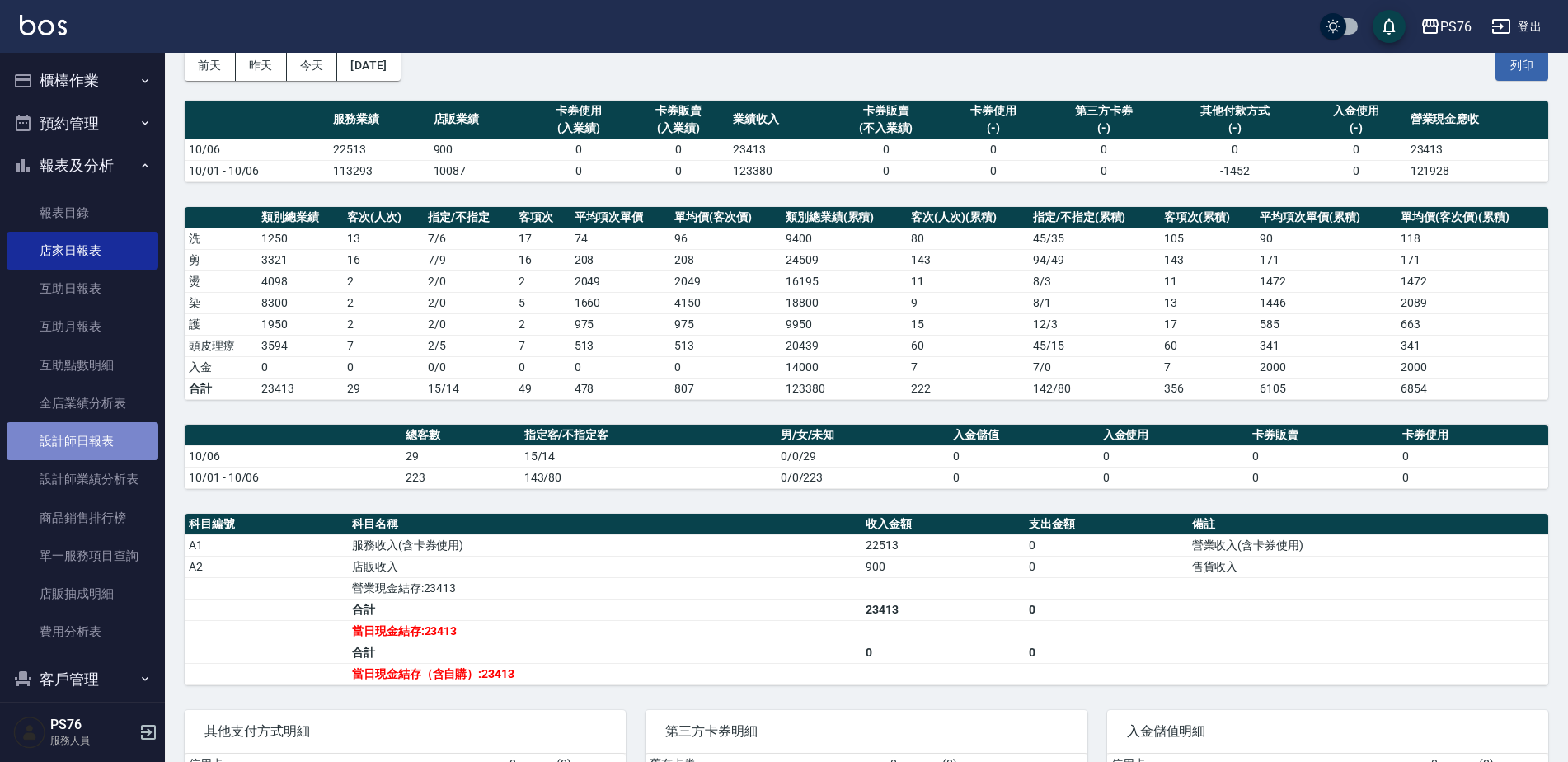
click at [98, 437] on link "設計師日報表" at bounding box center [82, 441] width 152 height 38
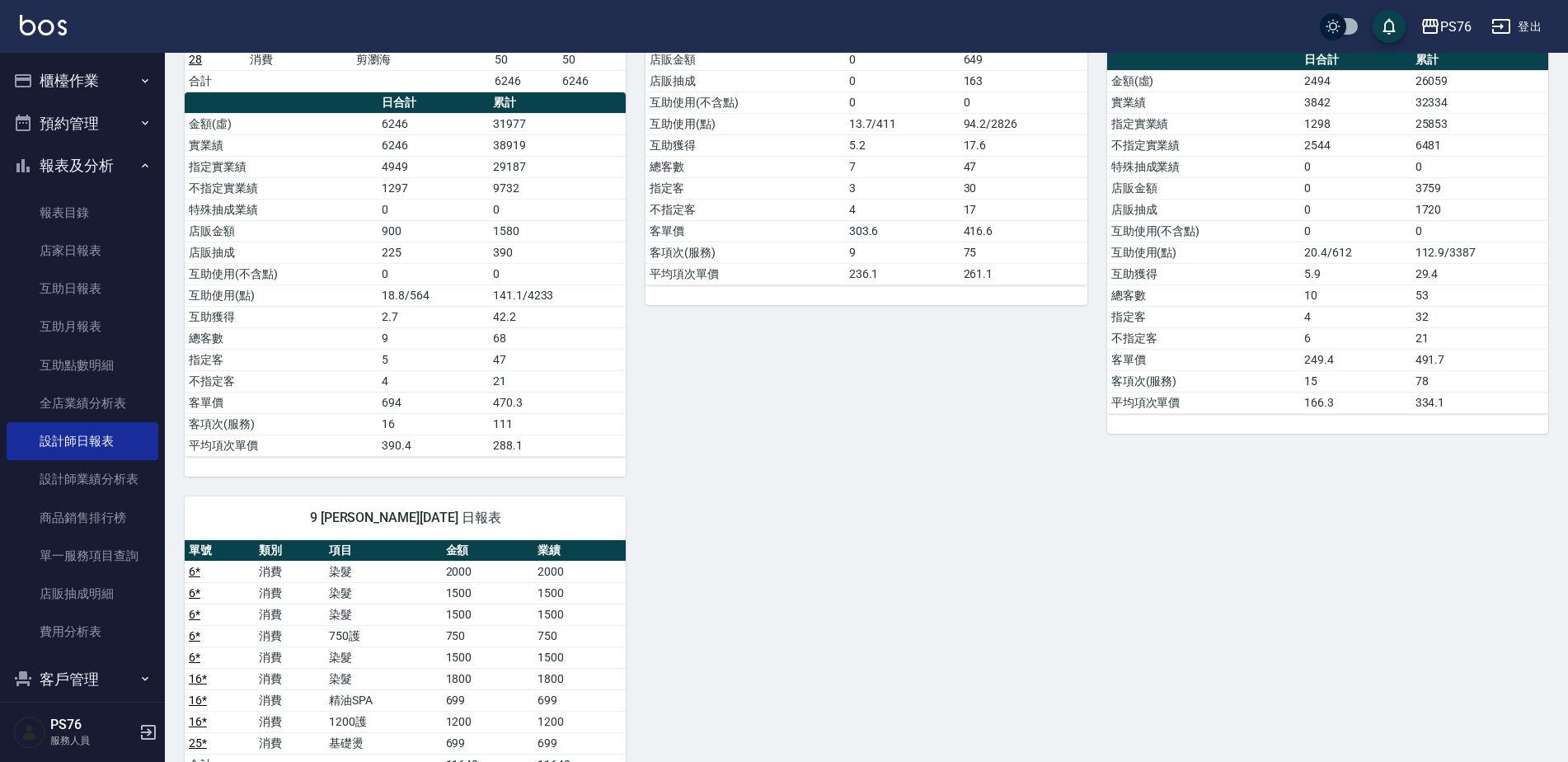
scroll to position [589, 0]
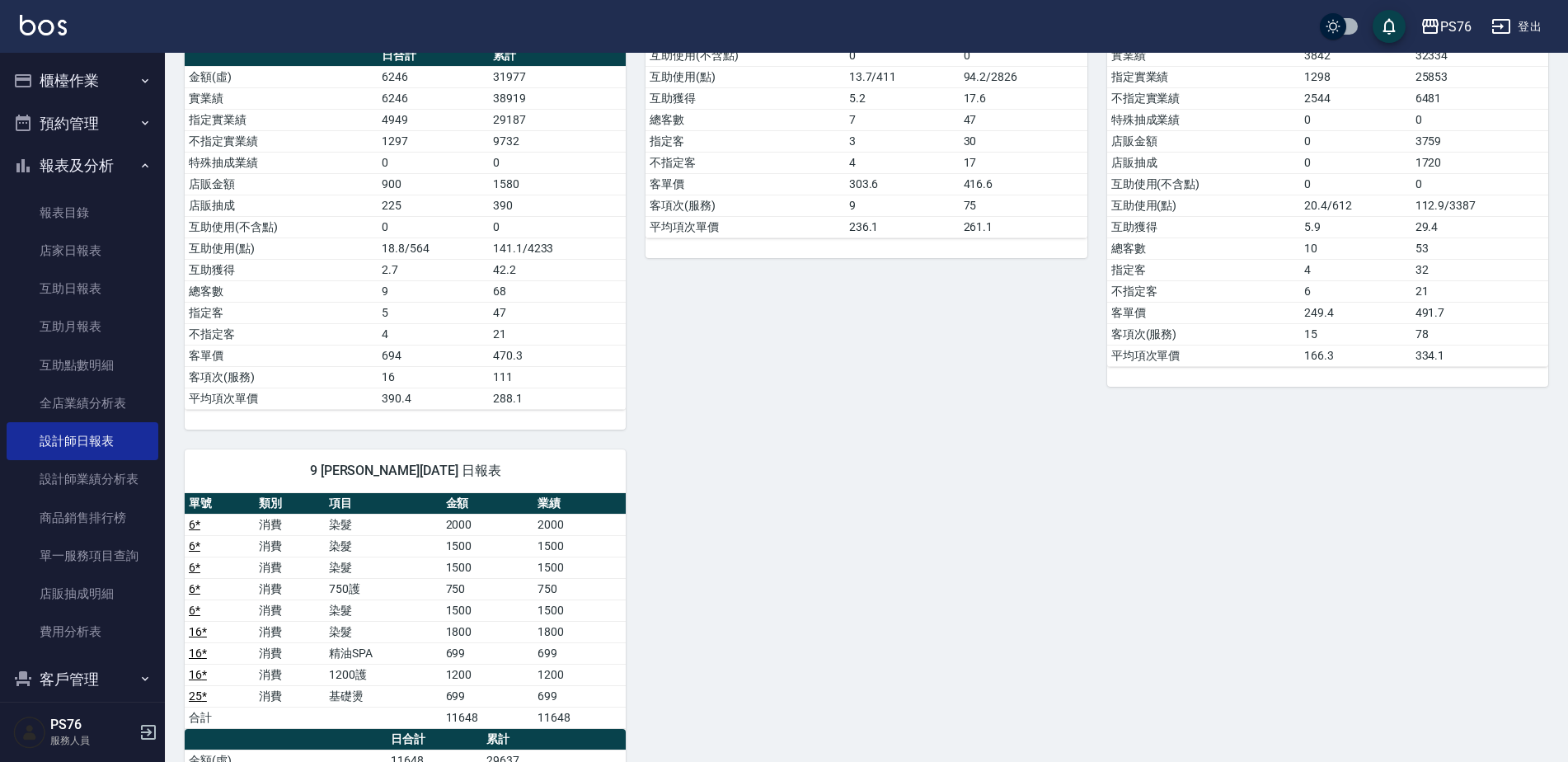
drag, startPoint x: 1563, startPoint y: 455, endPoint x: 1564, endPoint y: 486, distance: 31.0
click at [1566, 557] on div "PS76 2025-10-06 設計師日報表 列印時間： 2025-10-06-18:55 Employee Daily Report 設計師日報表 前天 昨…" at bounding box center [866, 298] width 1404 height 1670
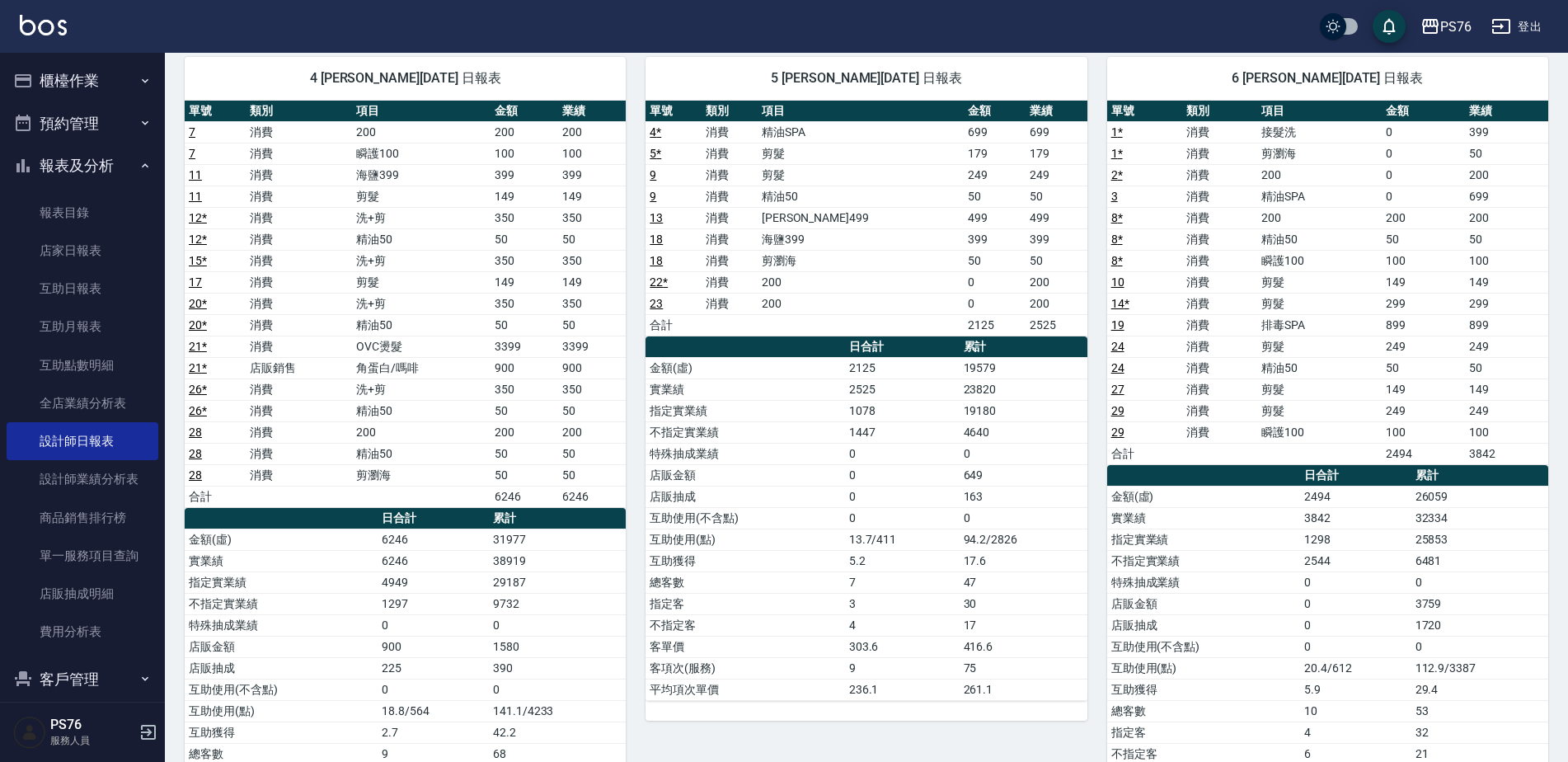
scroll to position [135, 0]
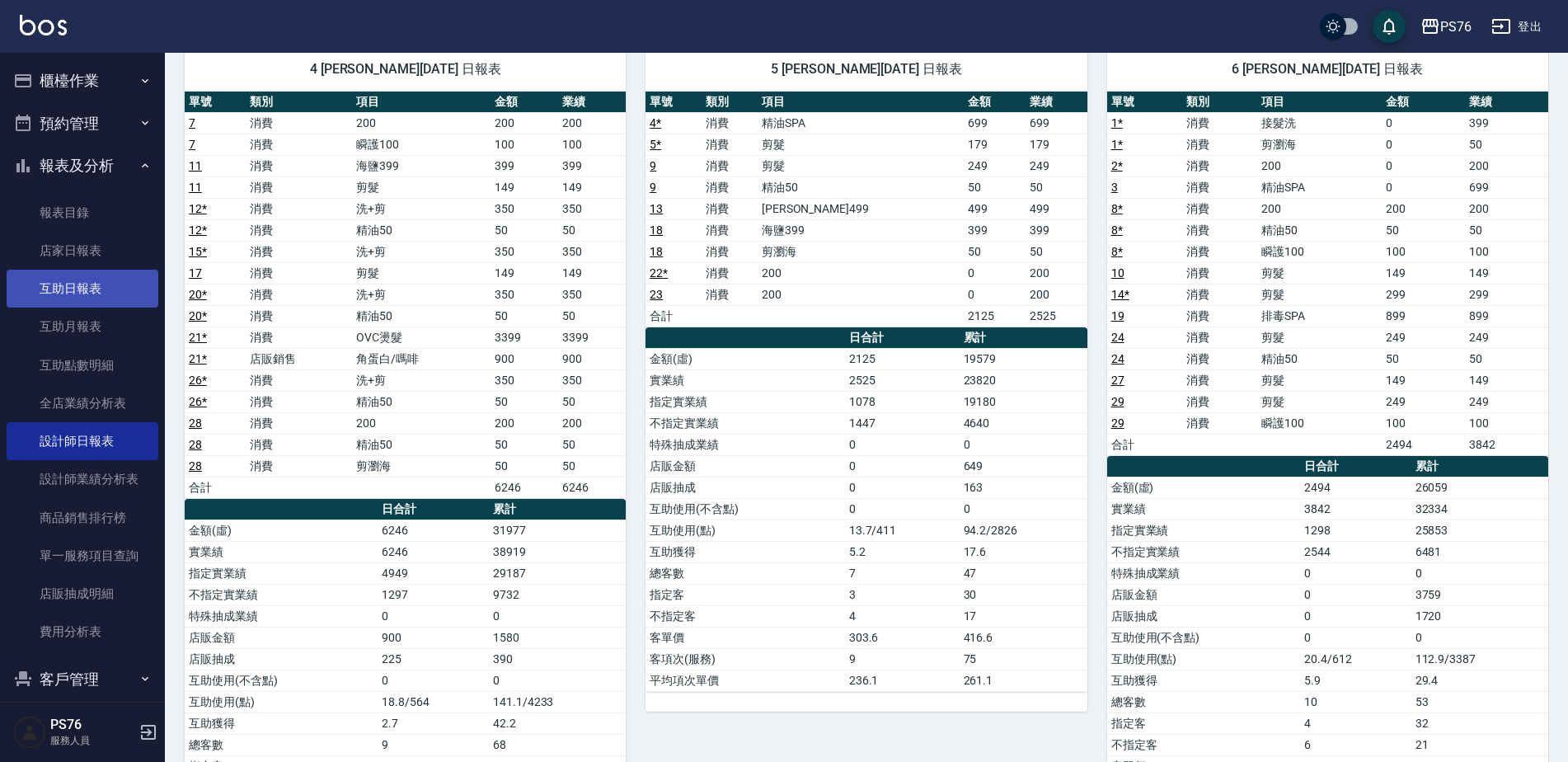
click at [96, 292] on link "互助日報表" at bounding box center [82, 289] width 152 height 38
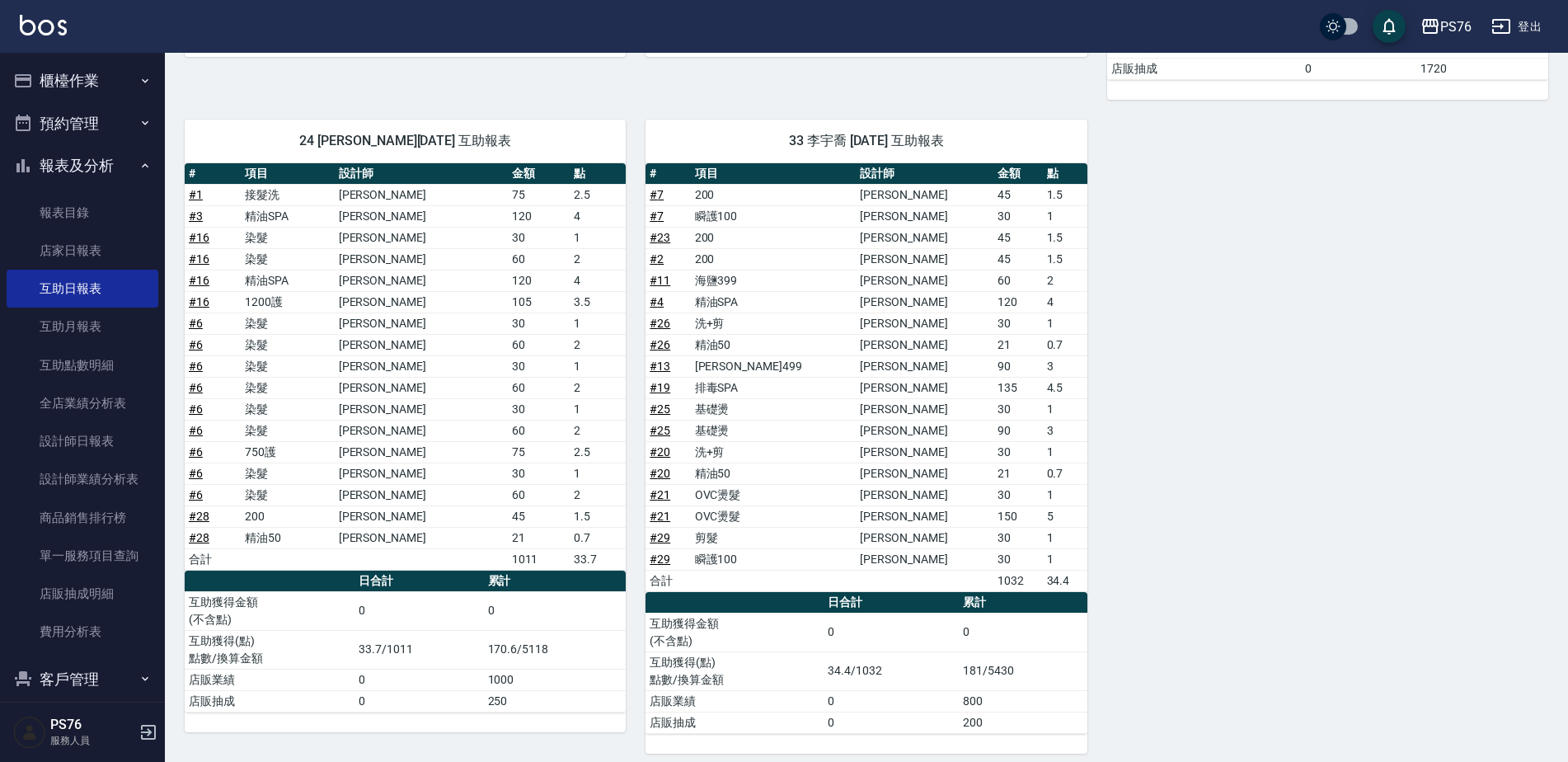
scroll to position [532, 0]
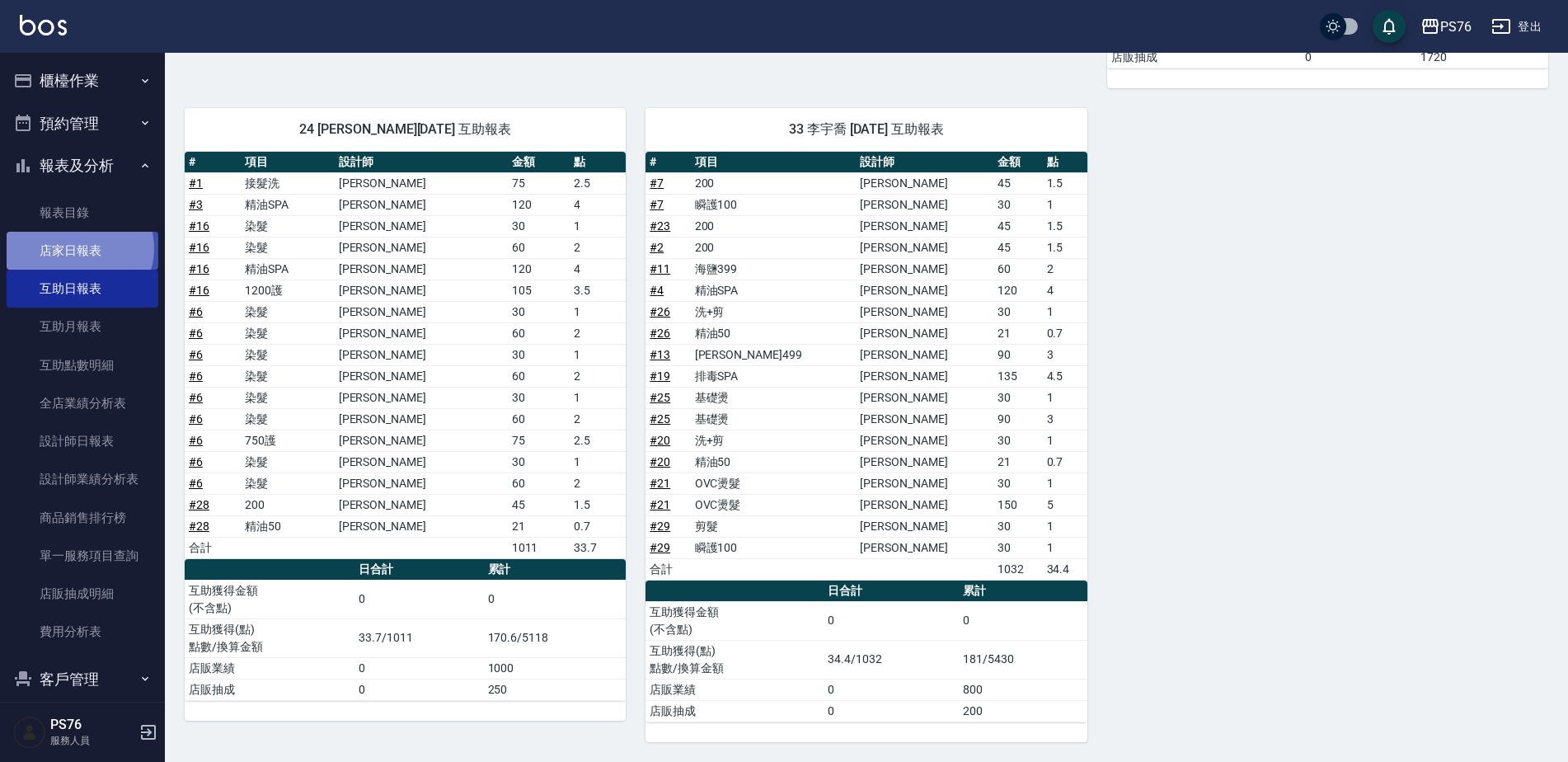
click at [79, 249] on link "店家日報表" at bounding box center [82, 250] width 152 height 38
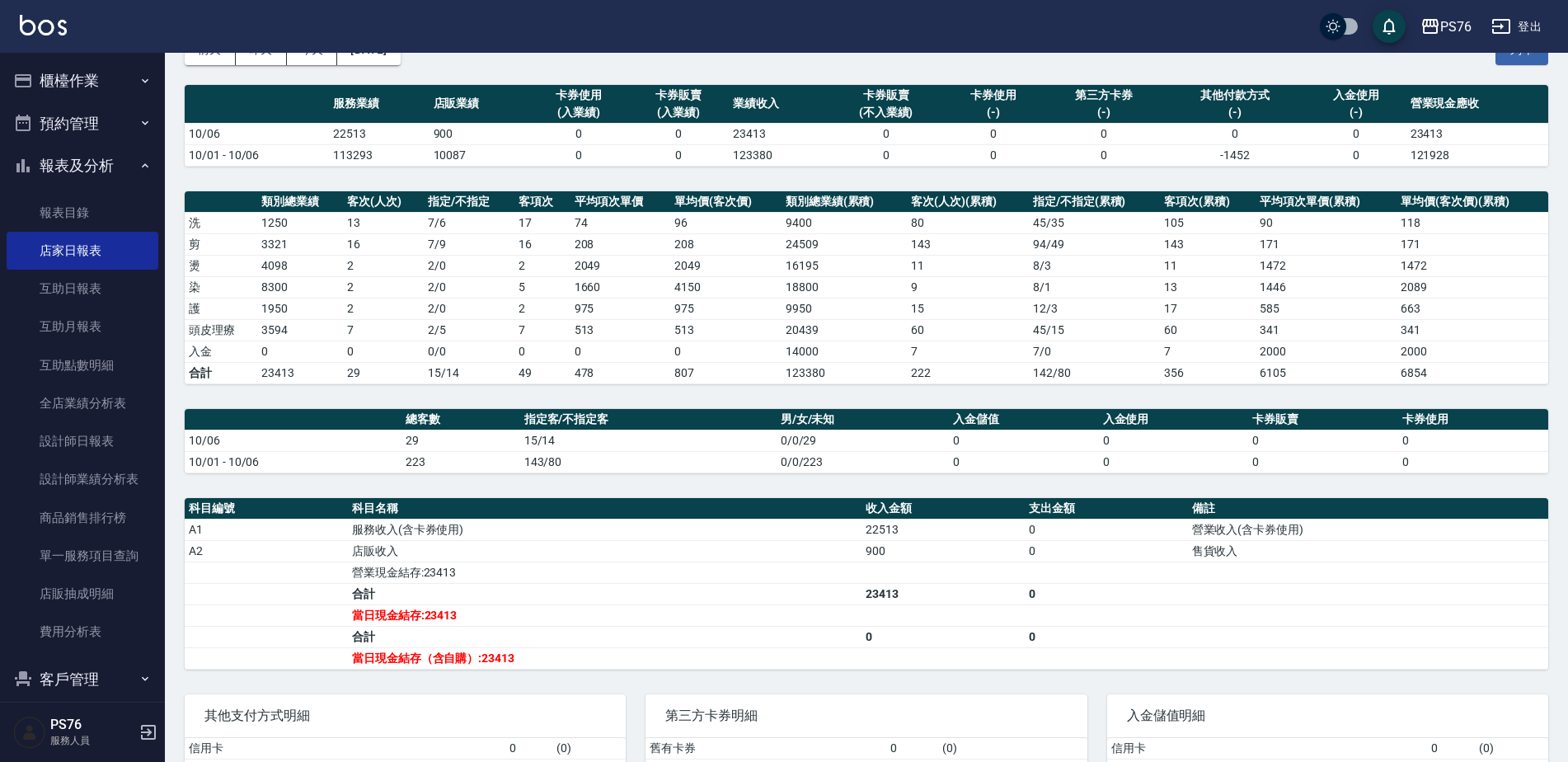
scroll to position [114, 0]
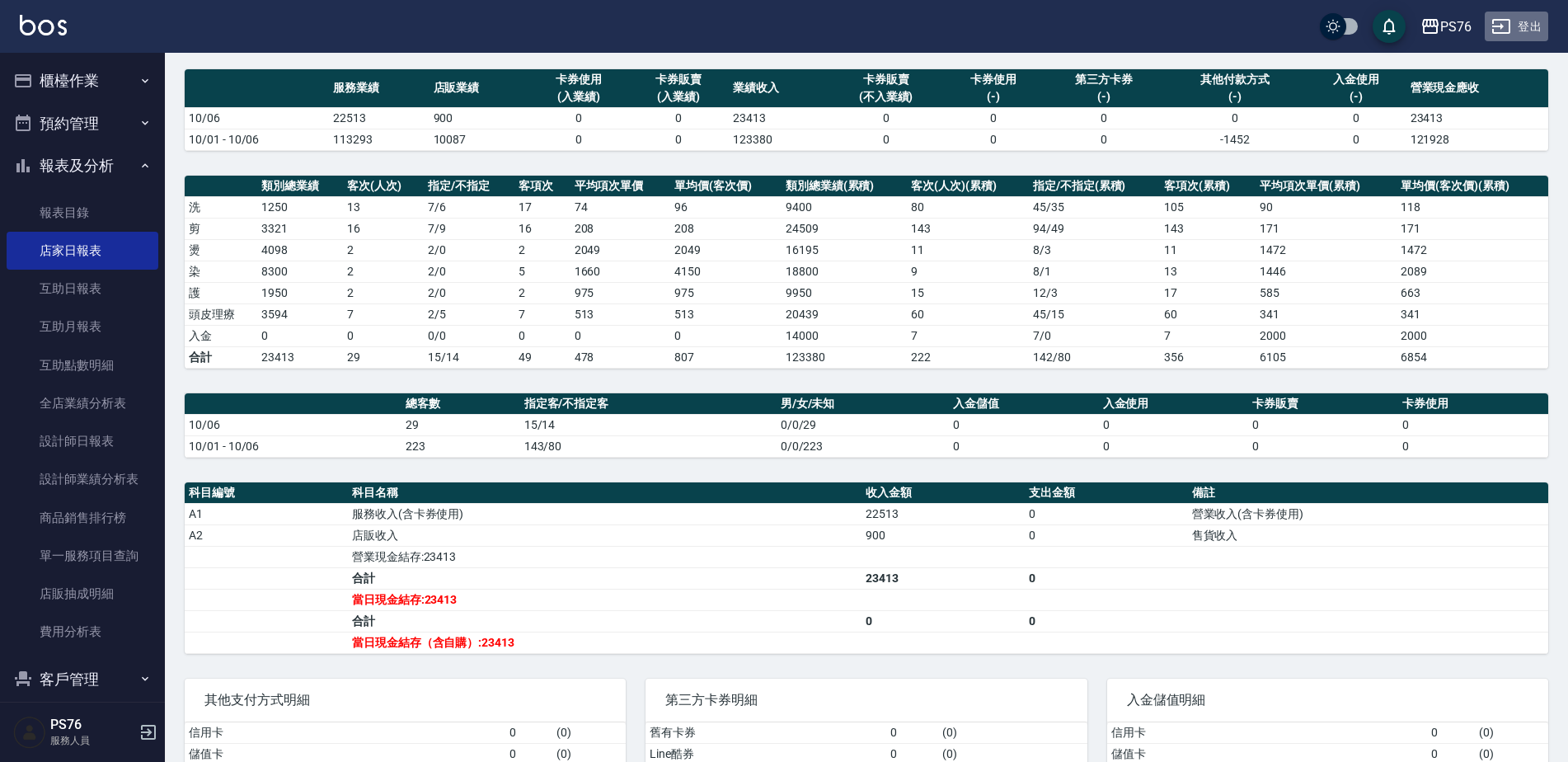
click at [1507, 12] on button "登出" at bounding box center [1516, 27] width 63 height 30
